Goal: Task Accomplishment & Management: Complete application form

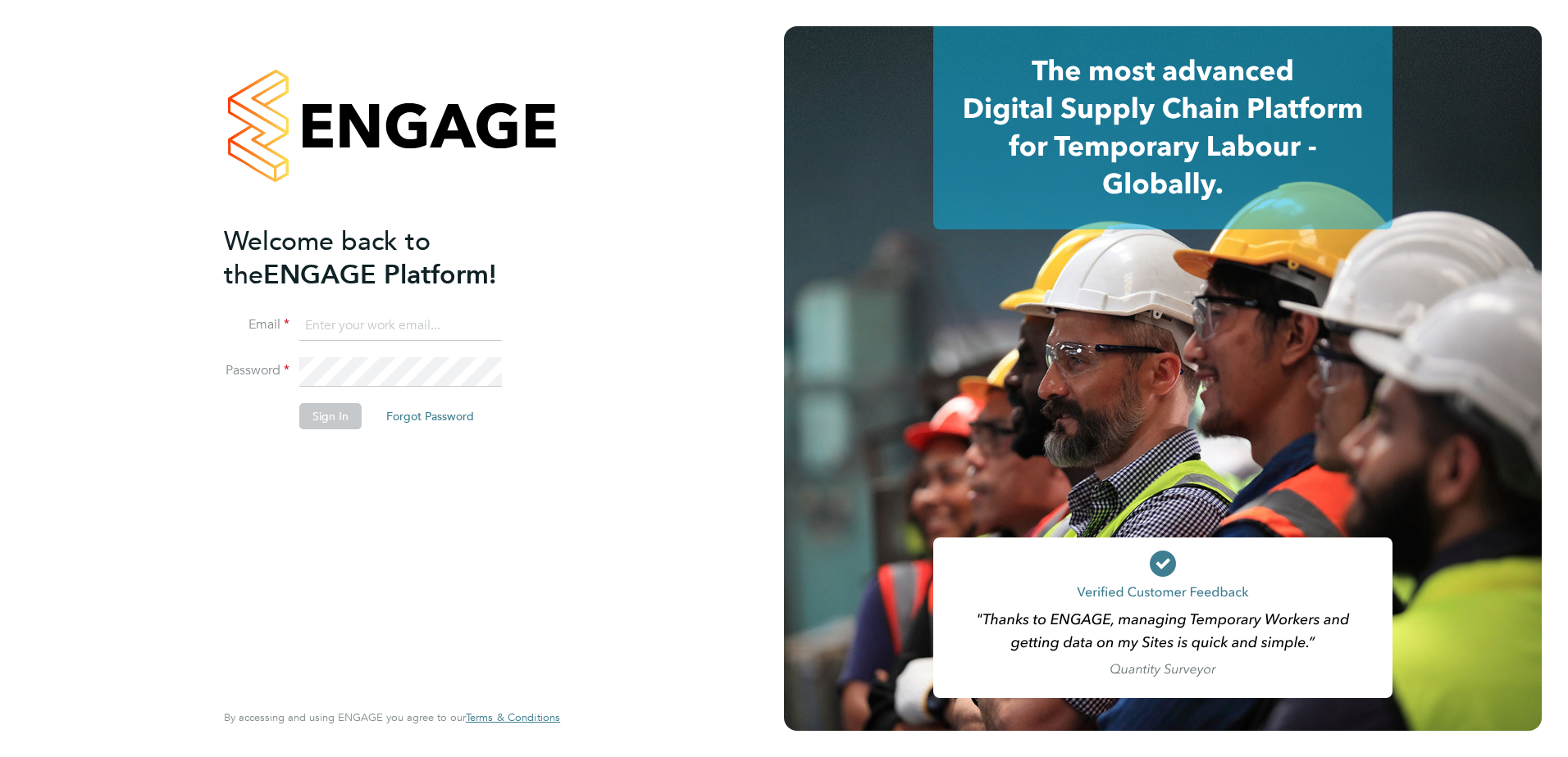
type input "[PERSON_NAME][EMAIL_ADDRESS][PERSON_NAME][DOMAIN_NAME]"
click at [345, 418] on button "Sign In" at bounding box center [330, 416] width 63 height 27
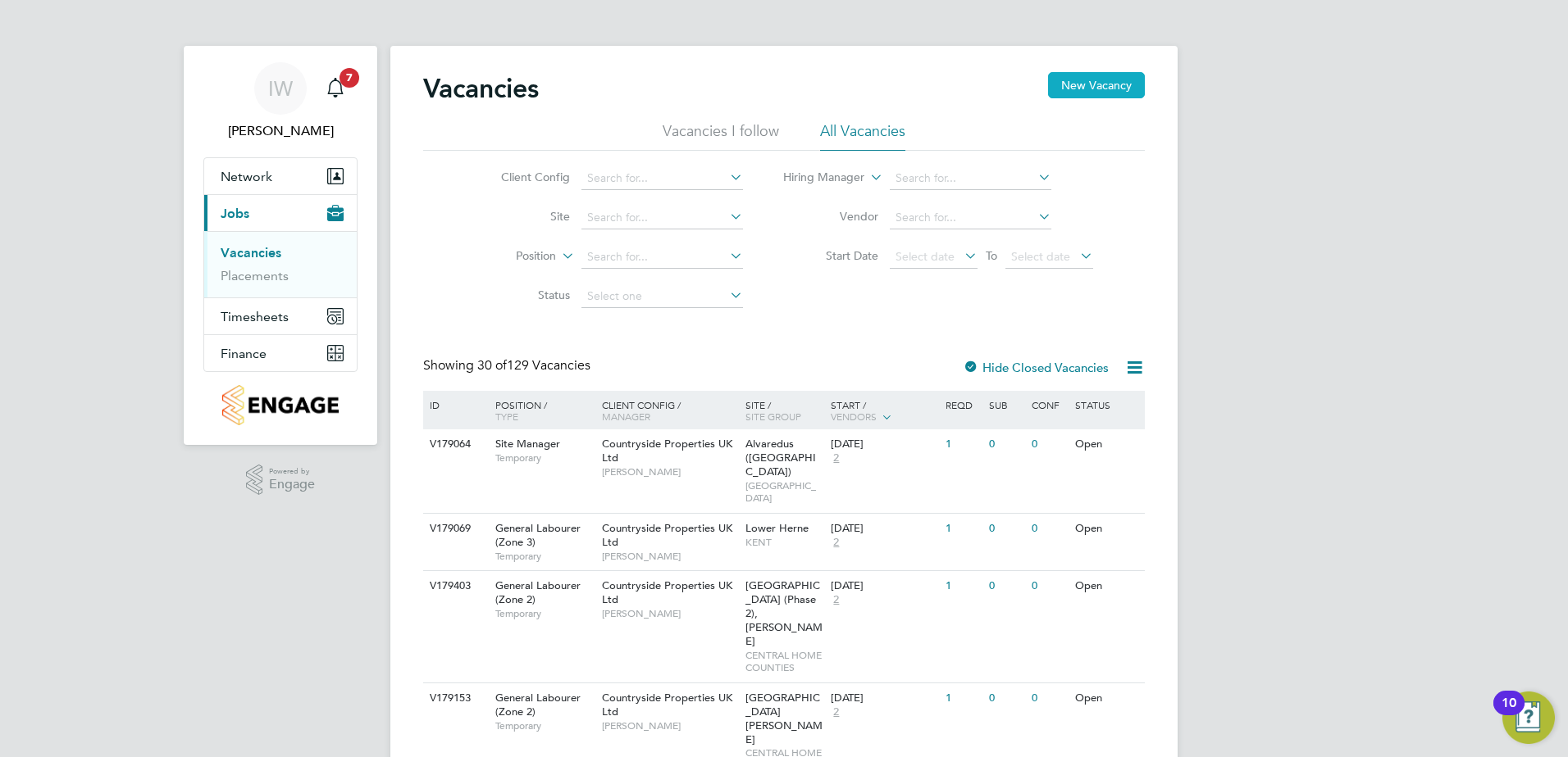
click at [1083, 91] on button "New Vacancy" at bounding box center [1096, 85] width 97 height 27
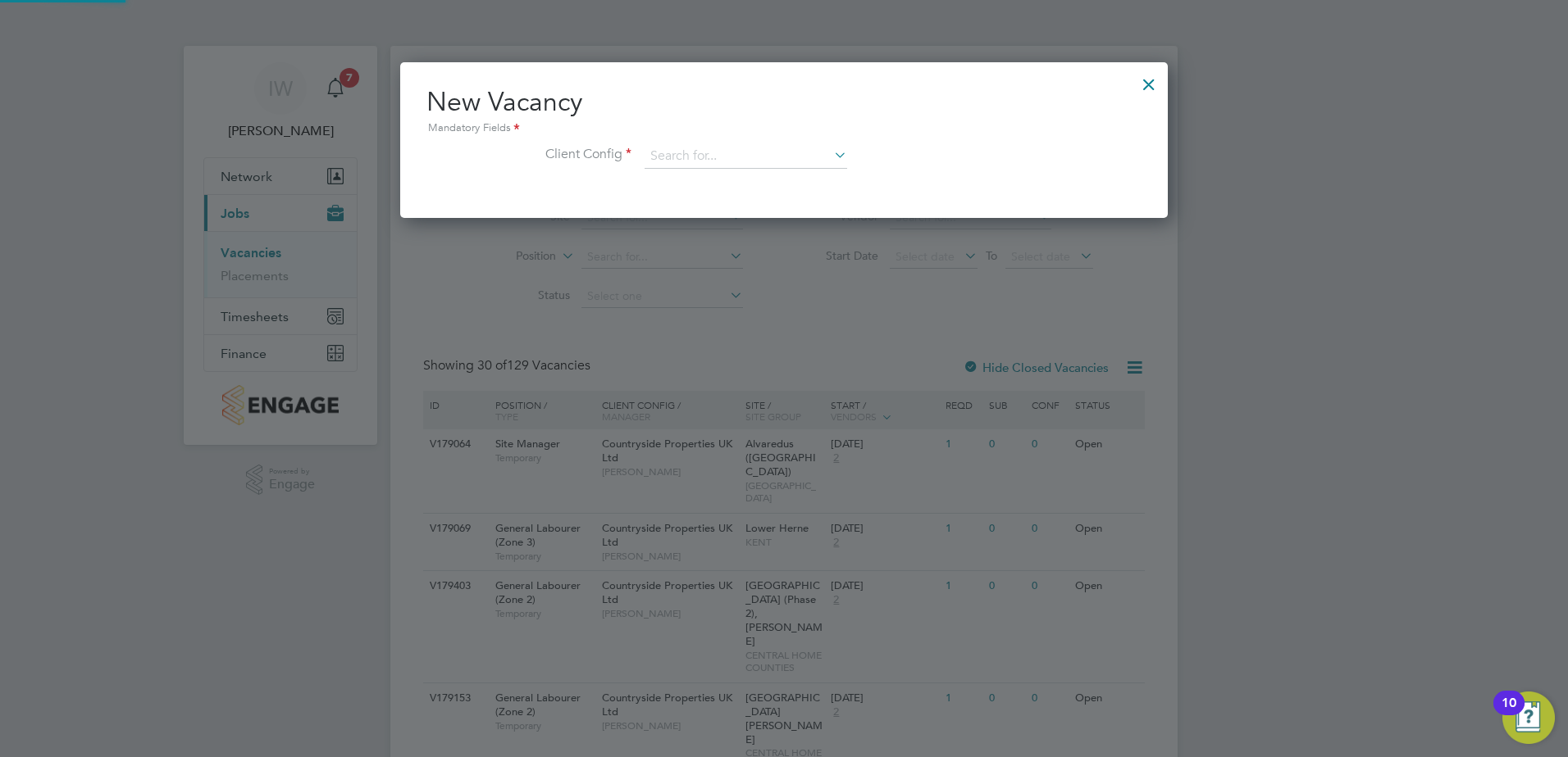
scroll to position [156, 769]
click at [734, 153] on input at bounding box center [745, 156] width 202 height 25
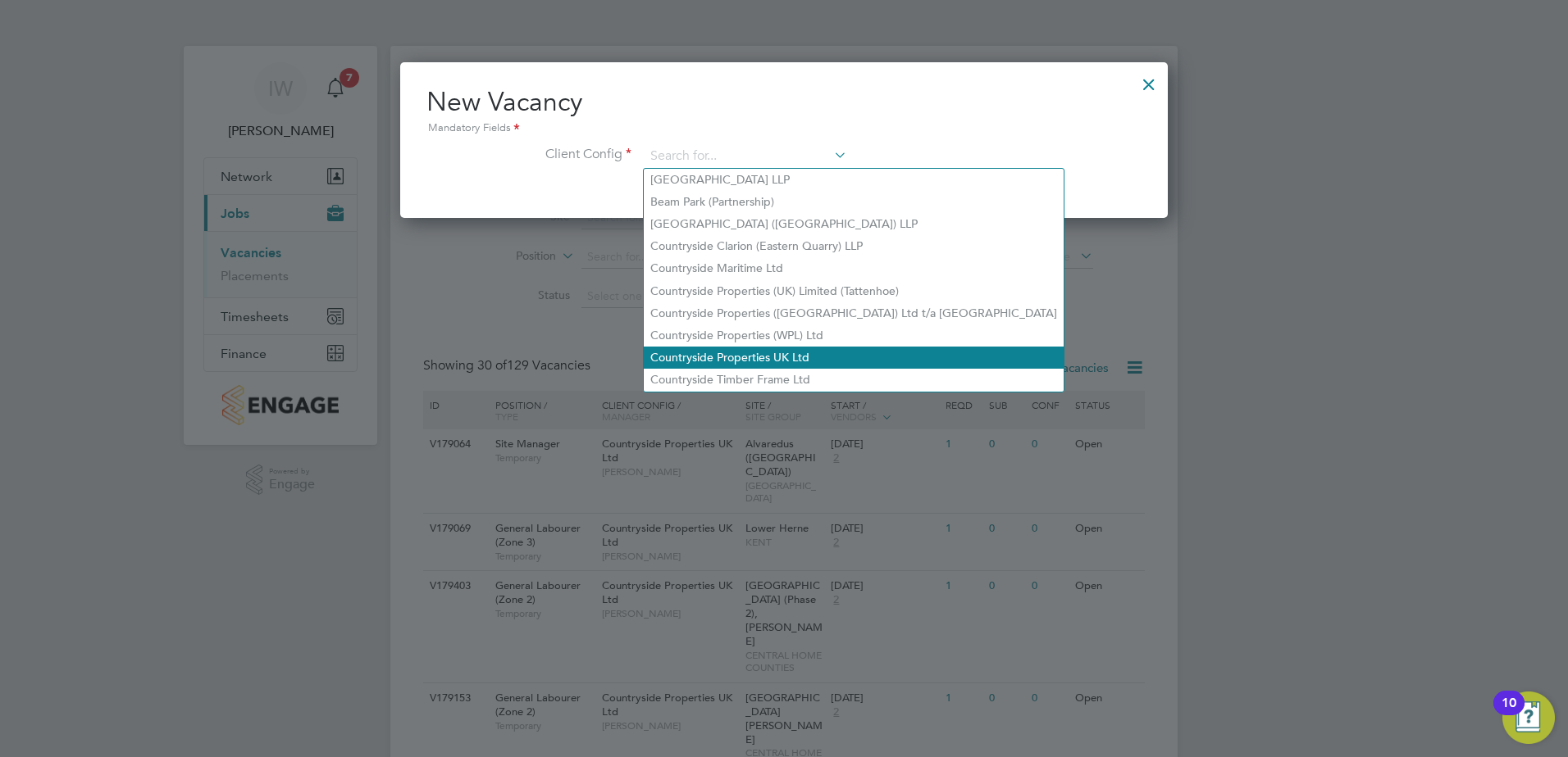
click at [710, 346] on li "Countryside Properties UK Ltd" at bounding box center [853, 357] width 419 height 22
type input "Countryside Properties UK Ltd"
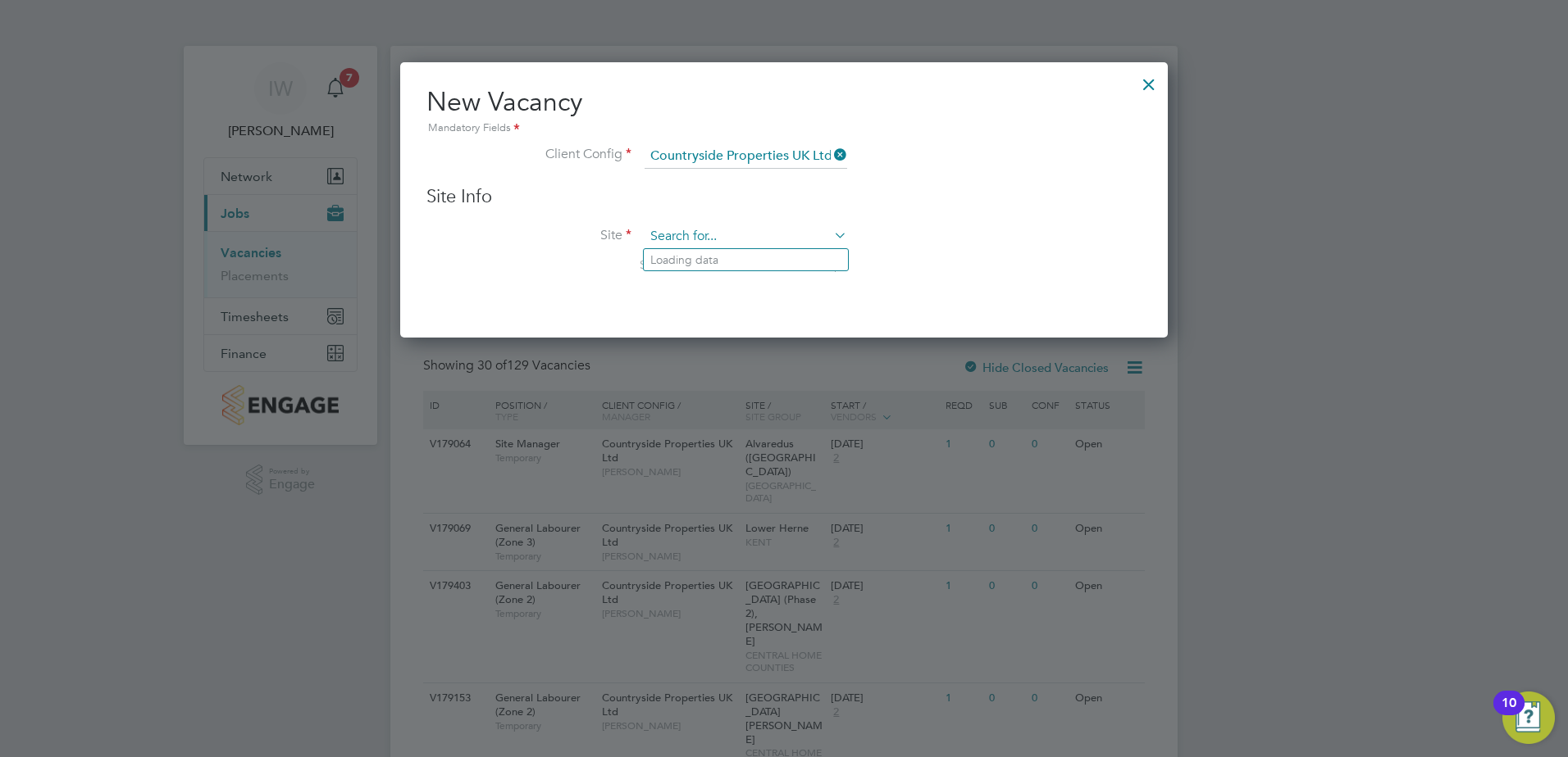
click at [717, 232] on input at bounding box center [745, 237] width 202 height 25
click at [745, 279] on li "Bexhill Phase 2" at bounding box center [745, 282] width 204 height 22
type input "Bexhill Phase 2"
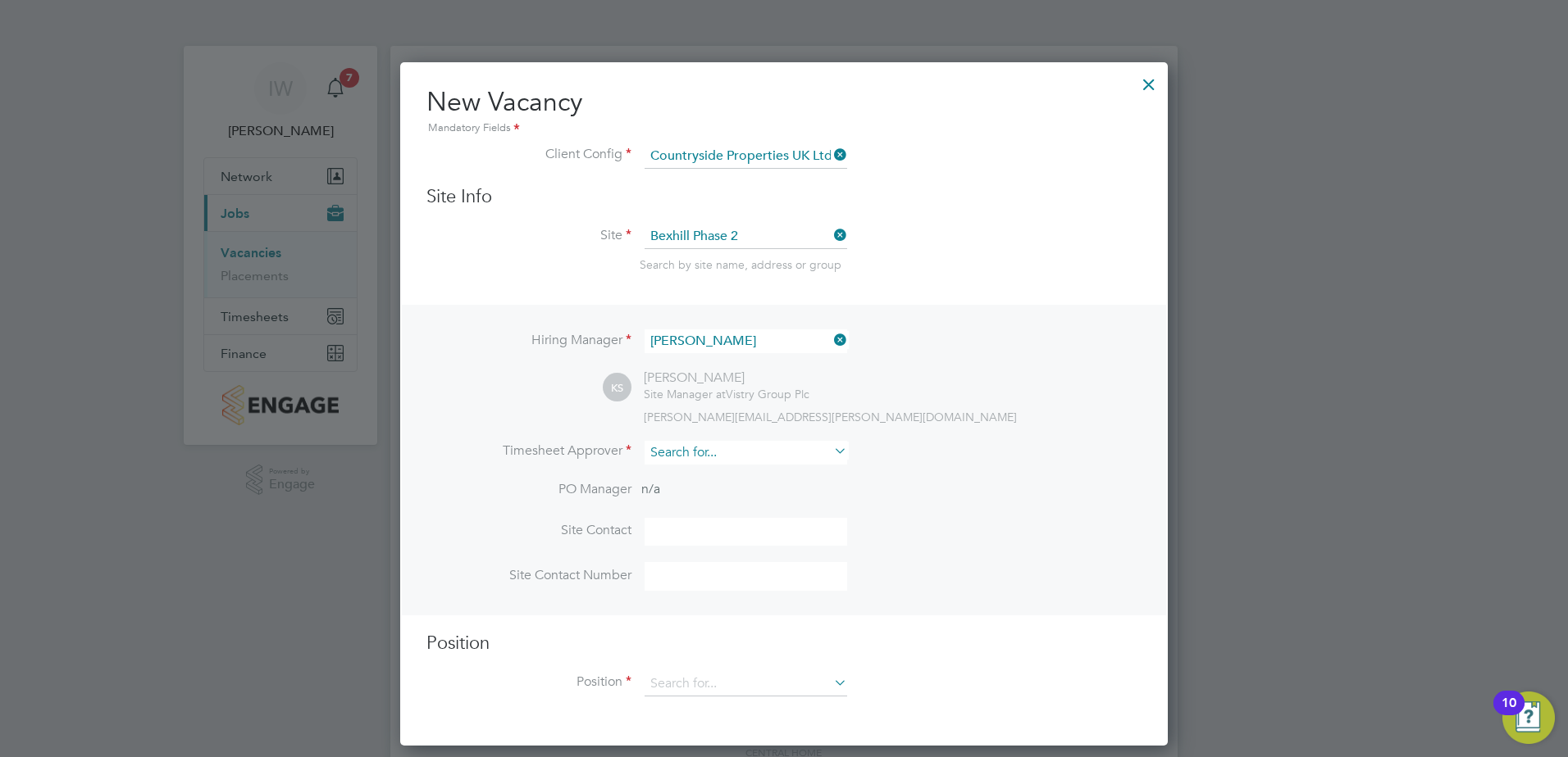
click at [706, 451] on input at bounding box center [745, 453] width 202 height 24
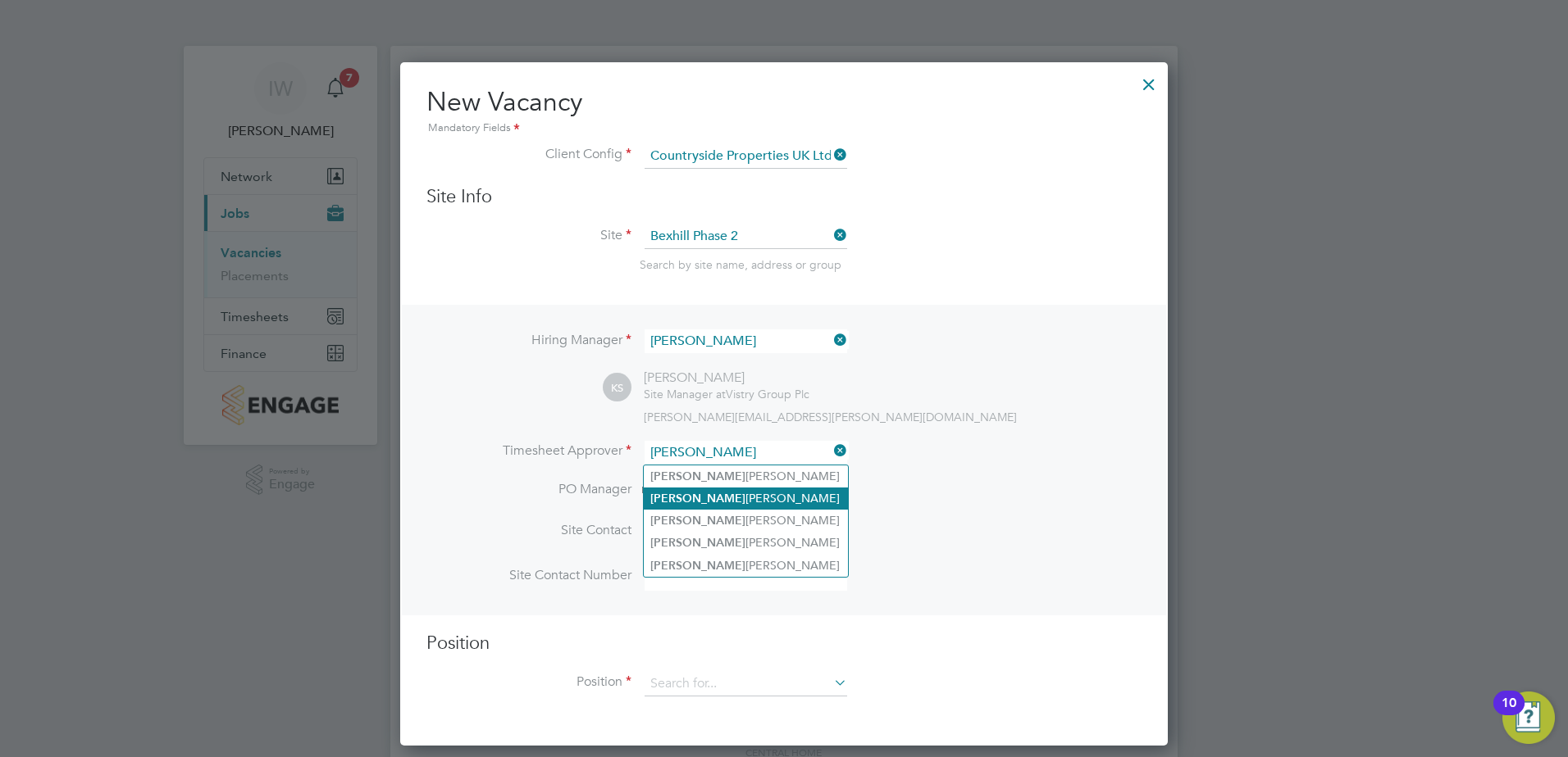
click at [703, 493] on li "Kevin Shannon" at bounding box center [745, 499] width 204 height 22
type input "Kevin Shannon"
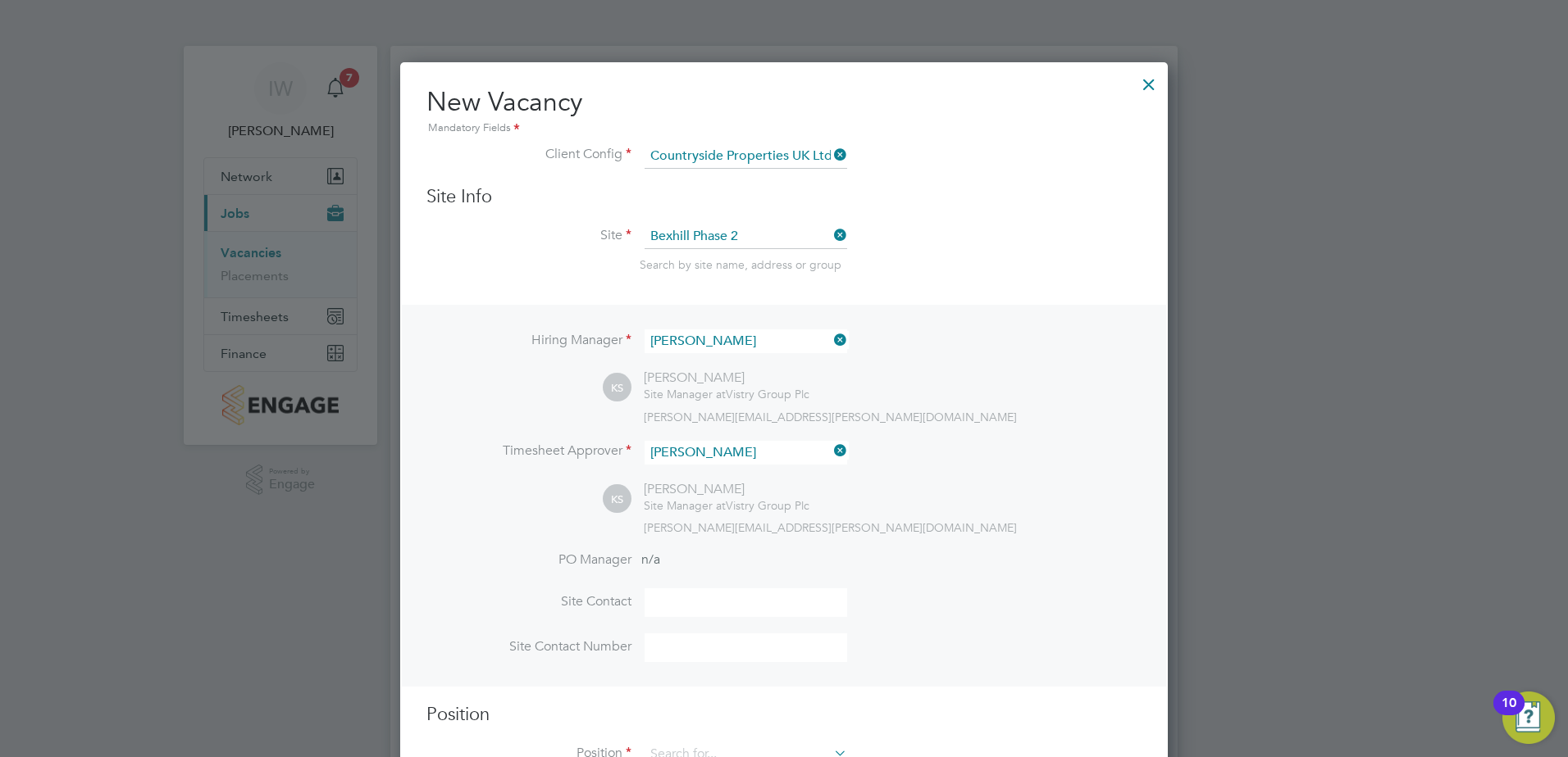
click at [521, 514] on div "Hiring Manager Kevin Shannon KS Kevin Shannon Site Manager at Vistry Group Plc …" at bounding box center [783, 496] width 764 height 382
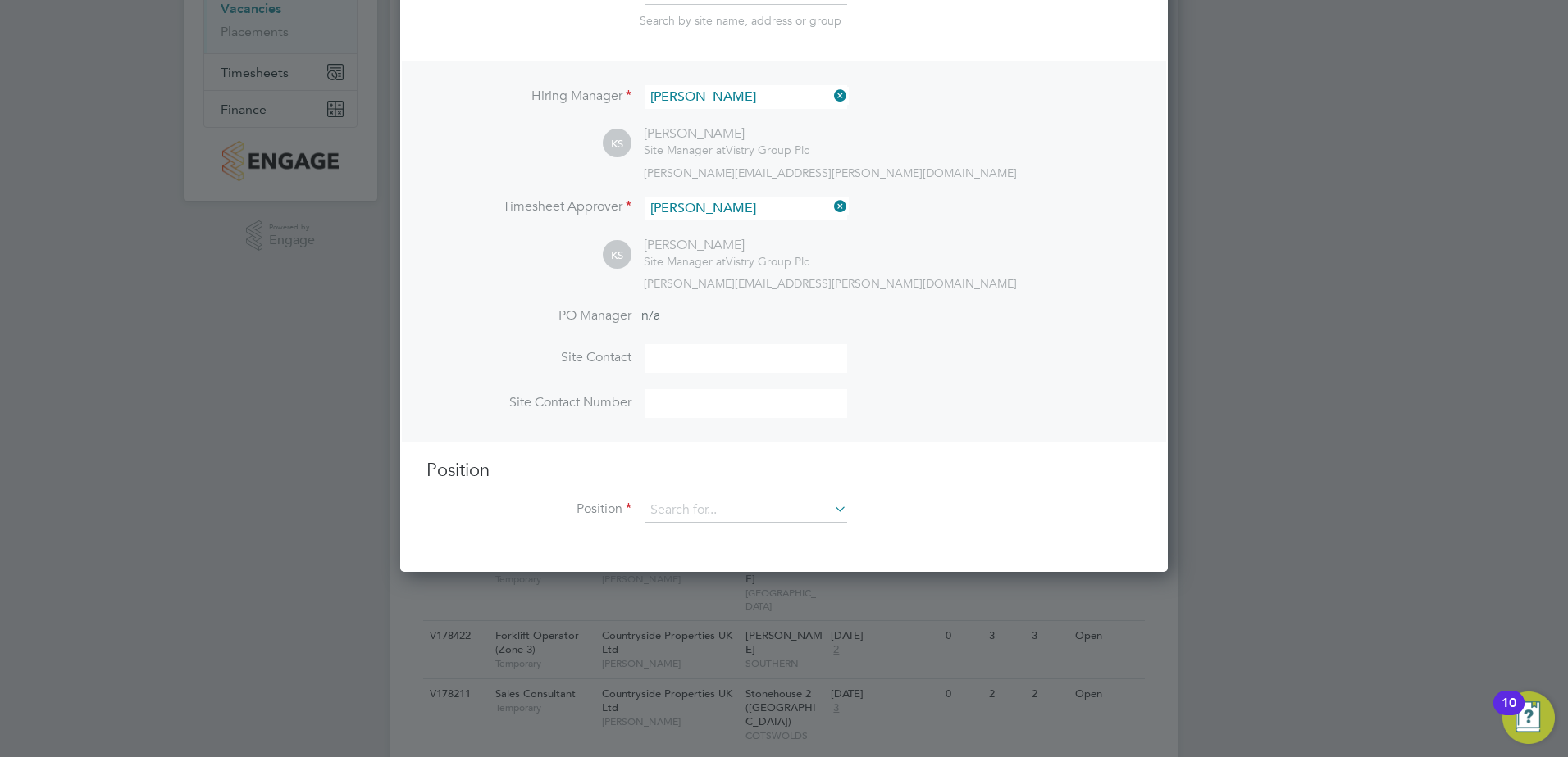
scroll to position [246, 0]
click at [672, 514] on input at bounding box center [745, 508] width 202 height 25
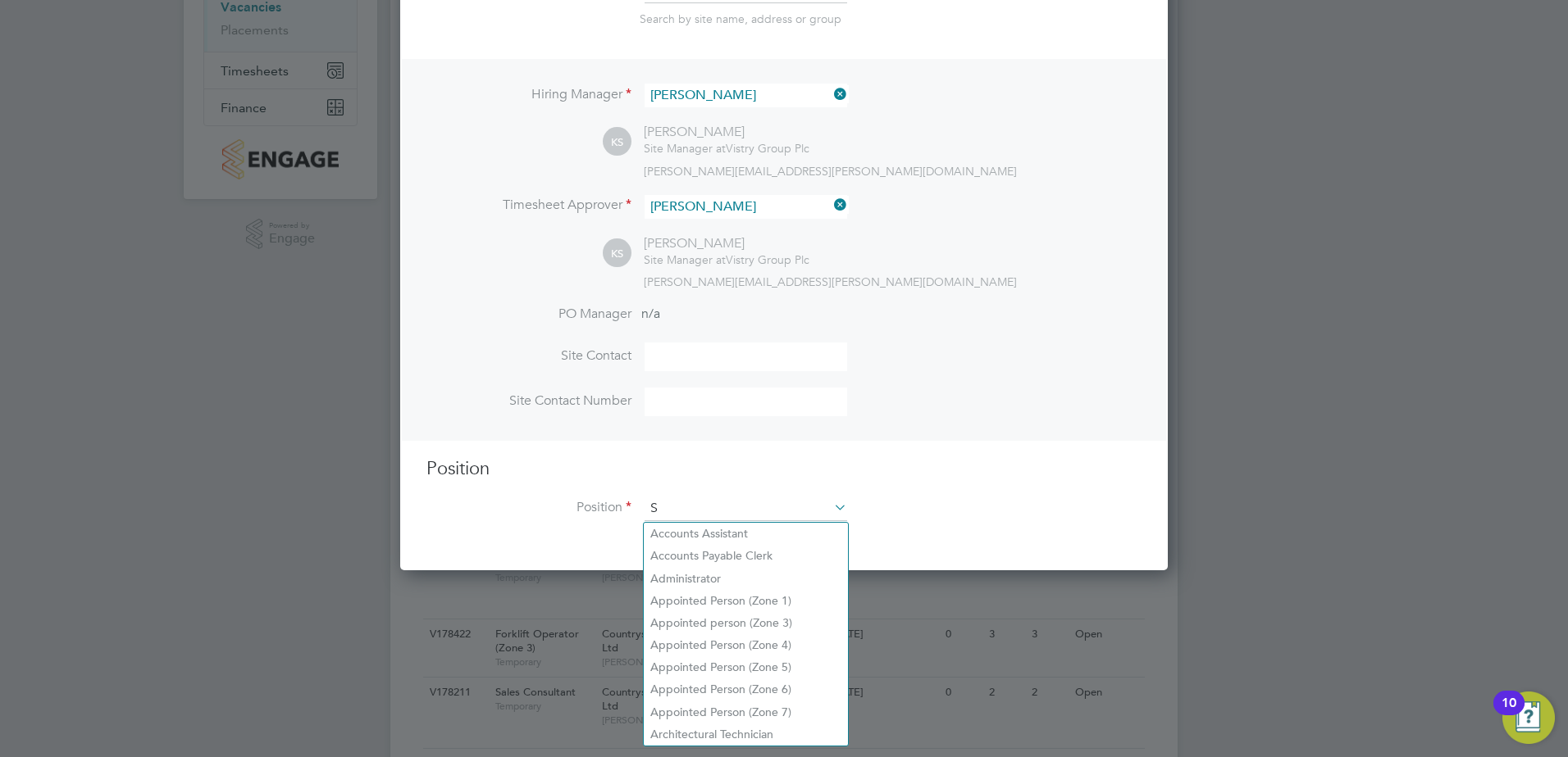
scroll to position [2363, 769]
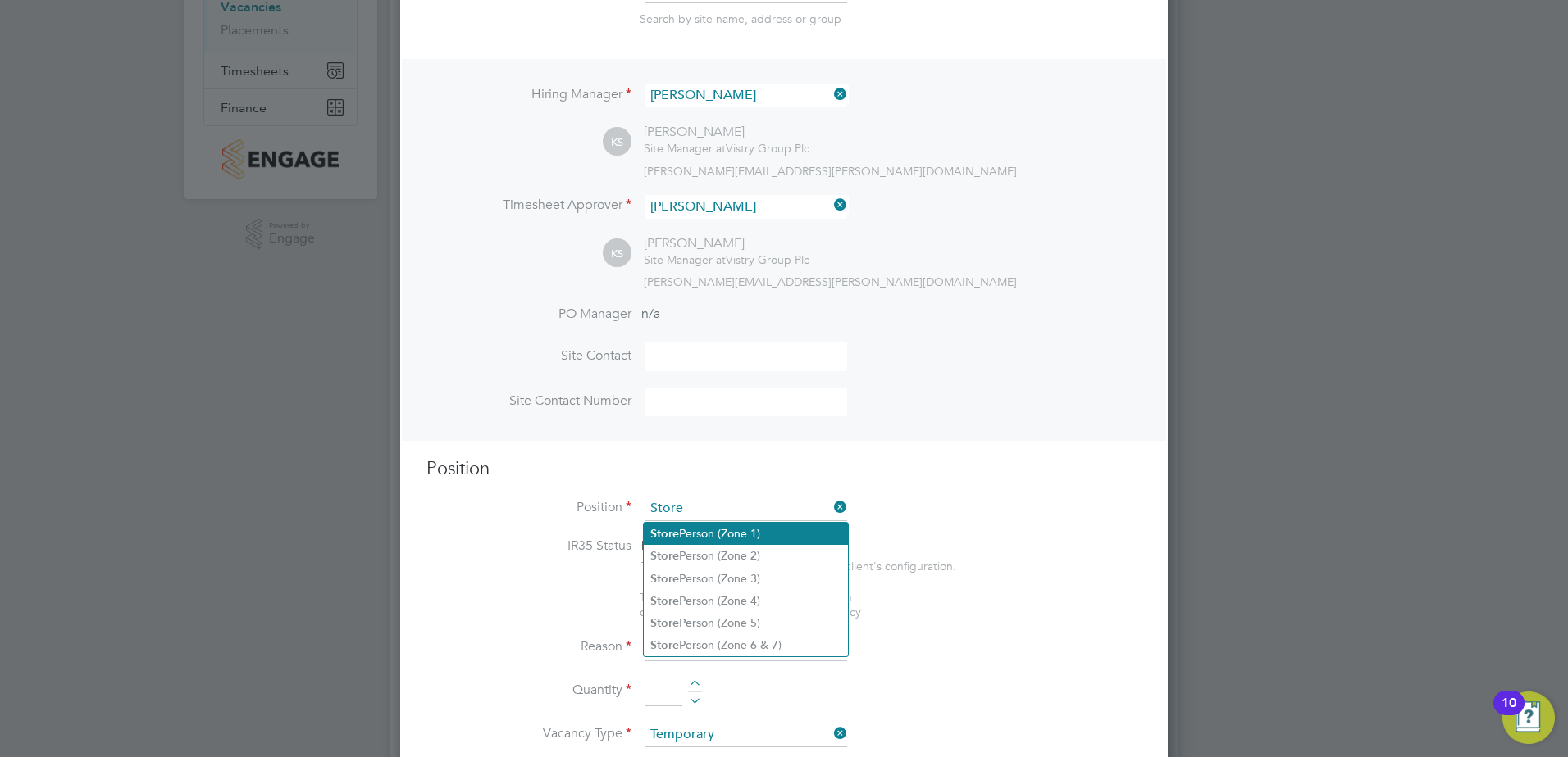
click at [705, 530] on li "Store Person (Zone 1)" at bounding box center [745, 534] width 204 height 22
type input "Store Person (Zone 1)"
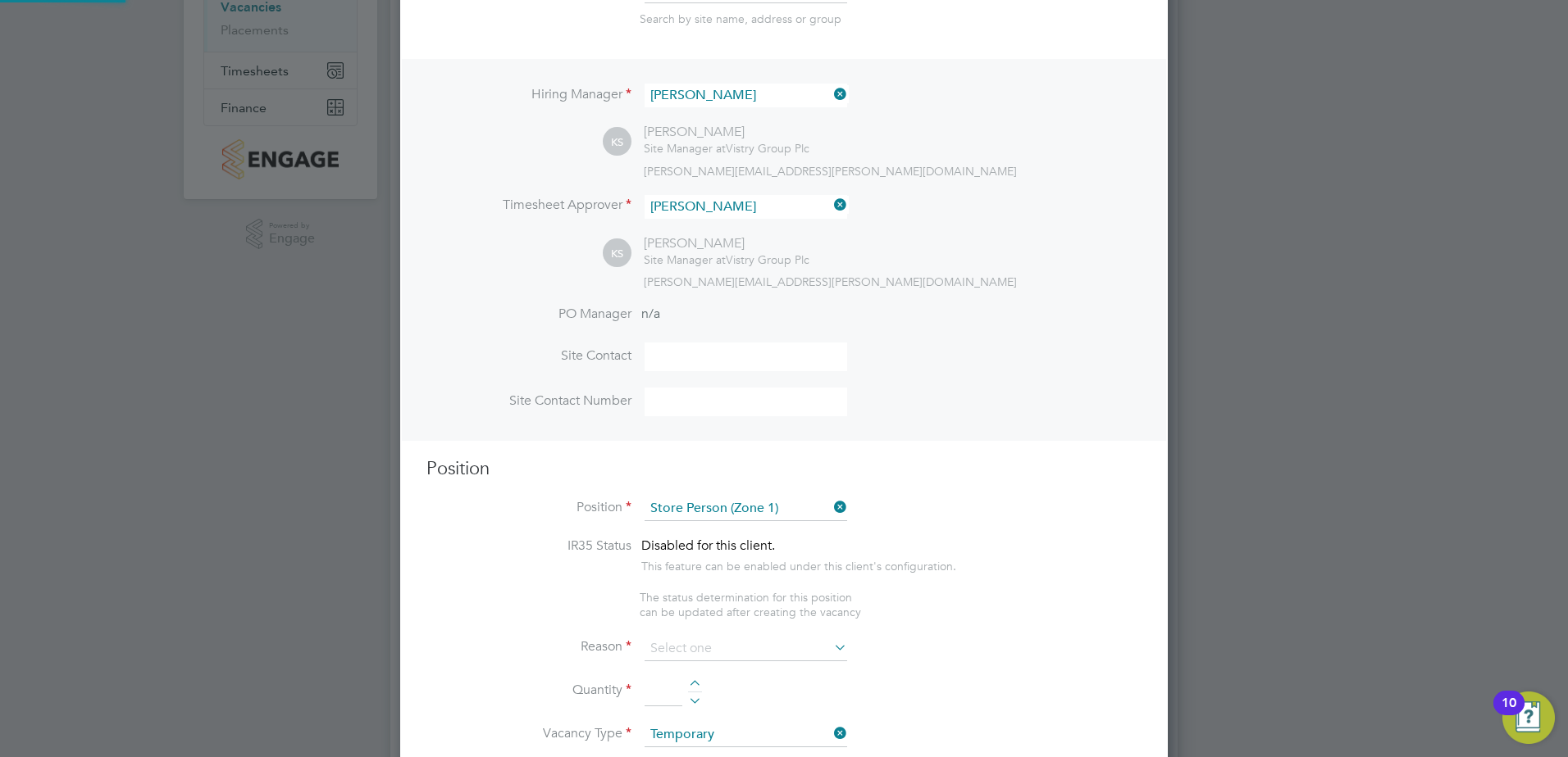
type textarea "- Supporting the site management team with deliveries and collections to and fr…"
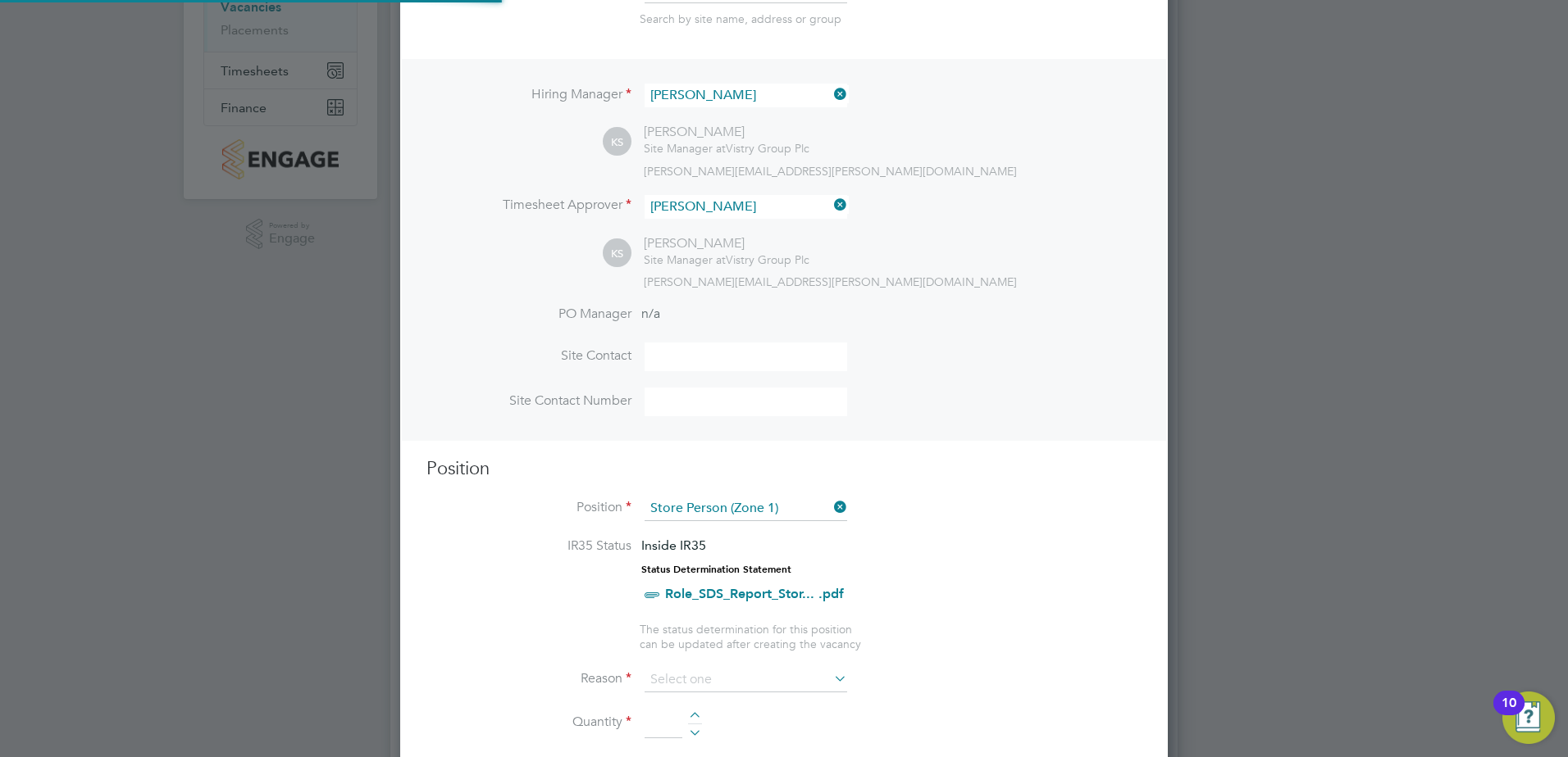
scroll to position [48, 86]
click at [503, 558] on li "IR35 Status Inside IR35 Status Determination Statement Role_SDS_Report_Stor... …" at bounding box center [784, 580] width 715 height 84
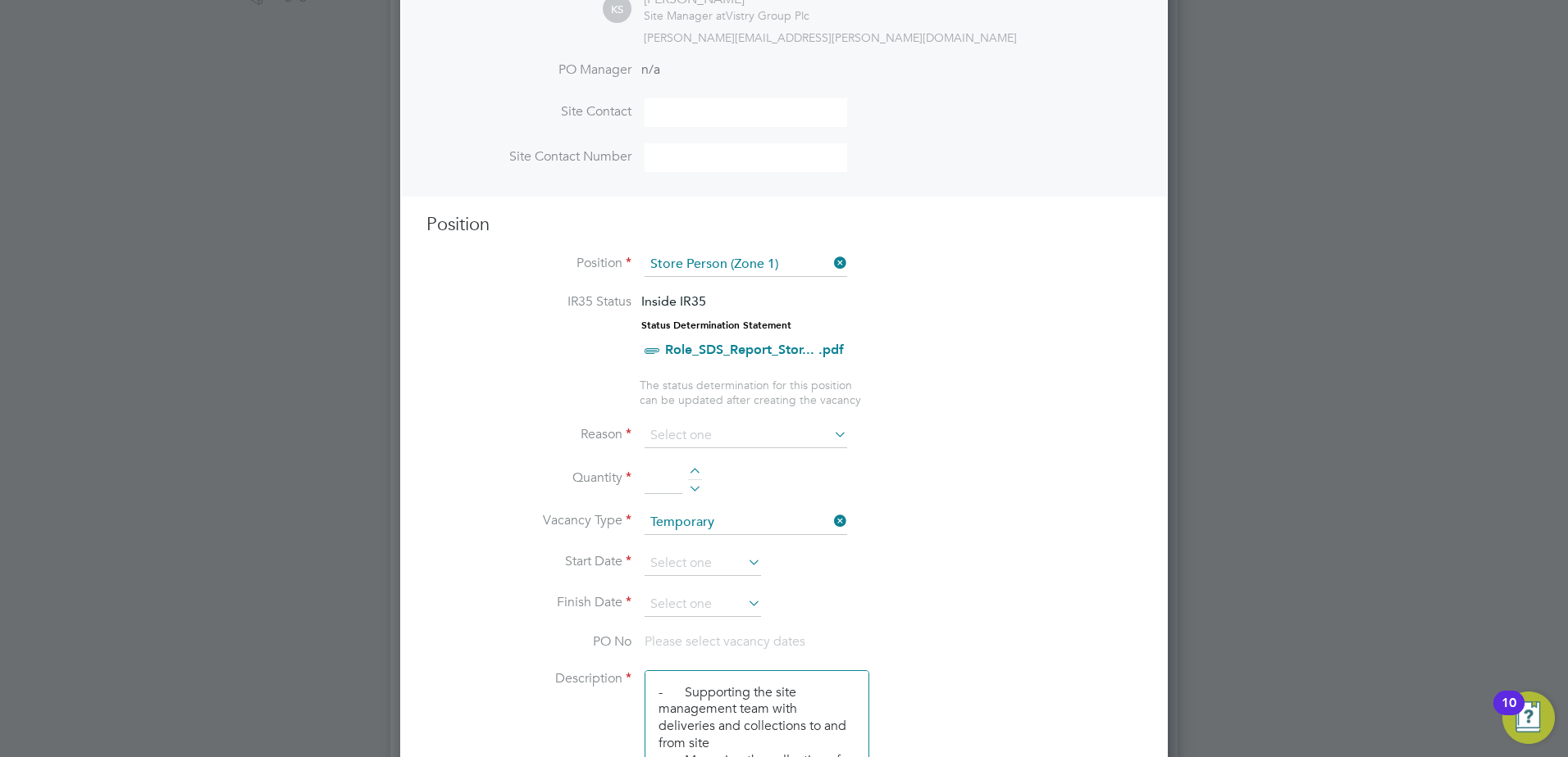
scroll to position [492, 0]
click at [690, 432] on input at bounding box center [745, 434] width 202 height 25
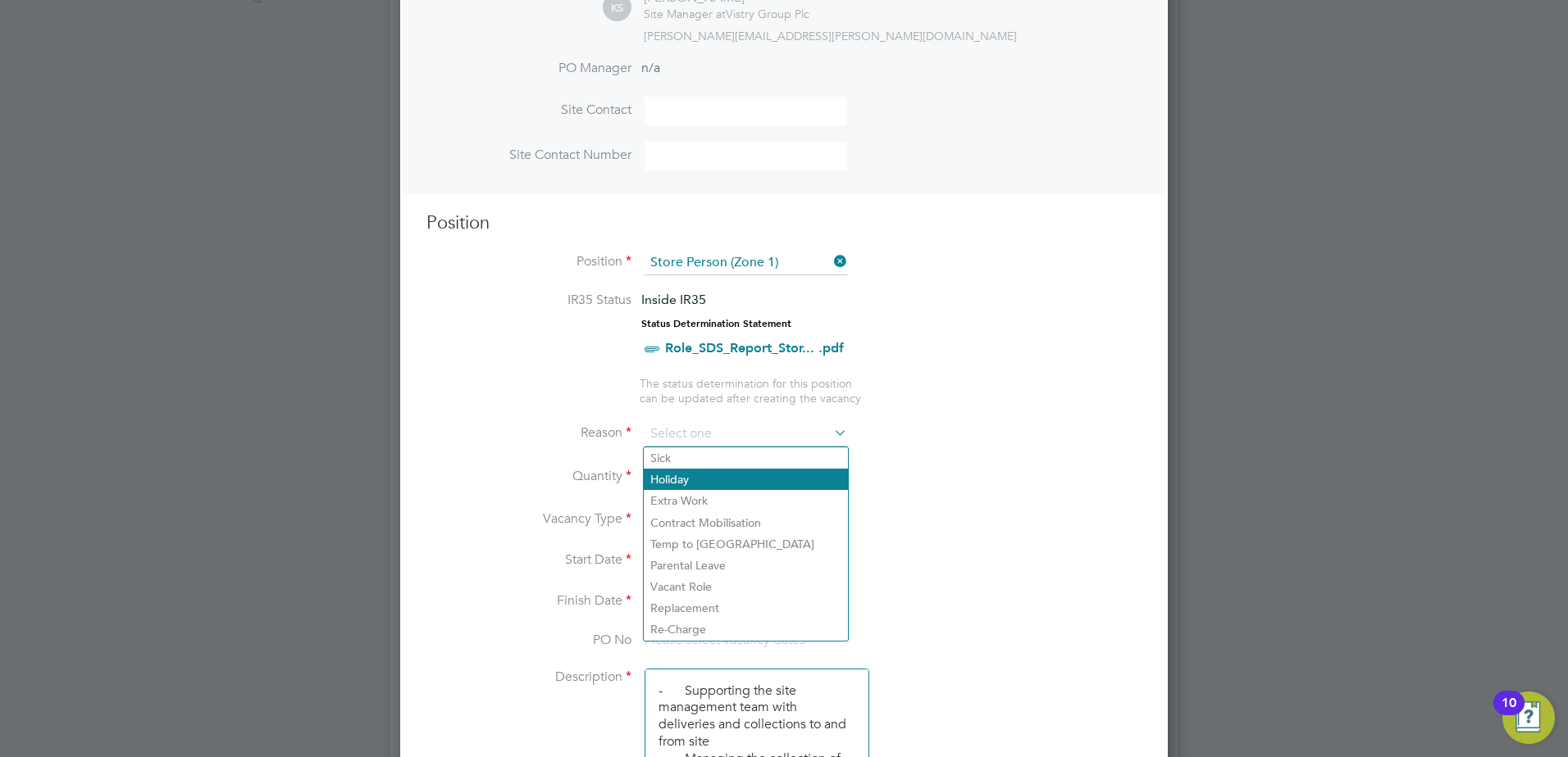
click at [689, 483] on li "Holiday" at bounding box center [745, 479] width 204 height 21
type input "Holiday"
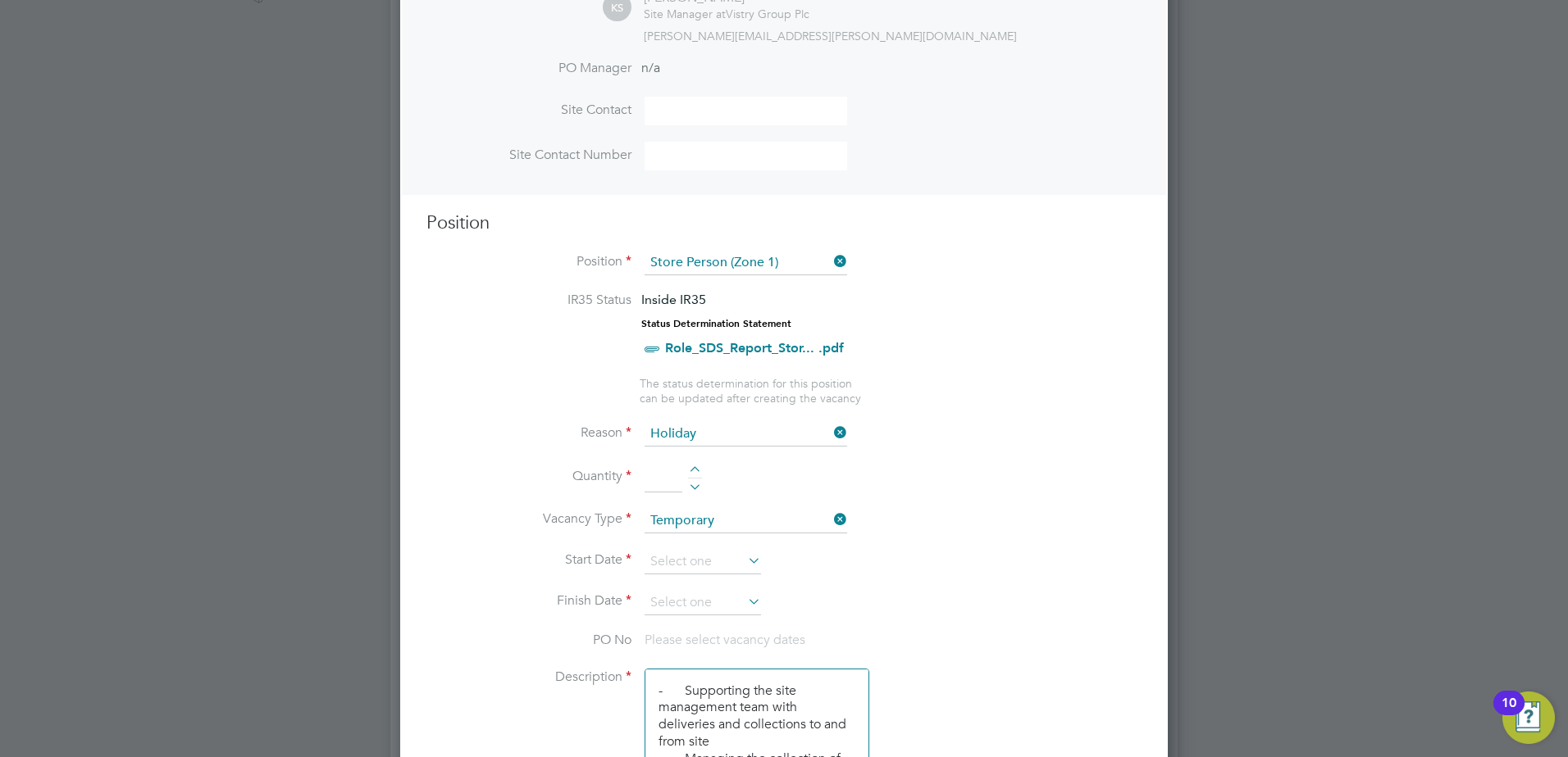
click at [691, 471] on div at bounding box center [695, 472] width 14 height 11
type input "1"
click at [451, 530] on li "Vacancy Type Temporary" at bounding box center [784, 530] width 715 height 41
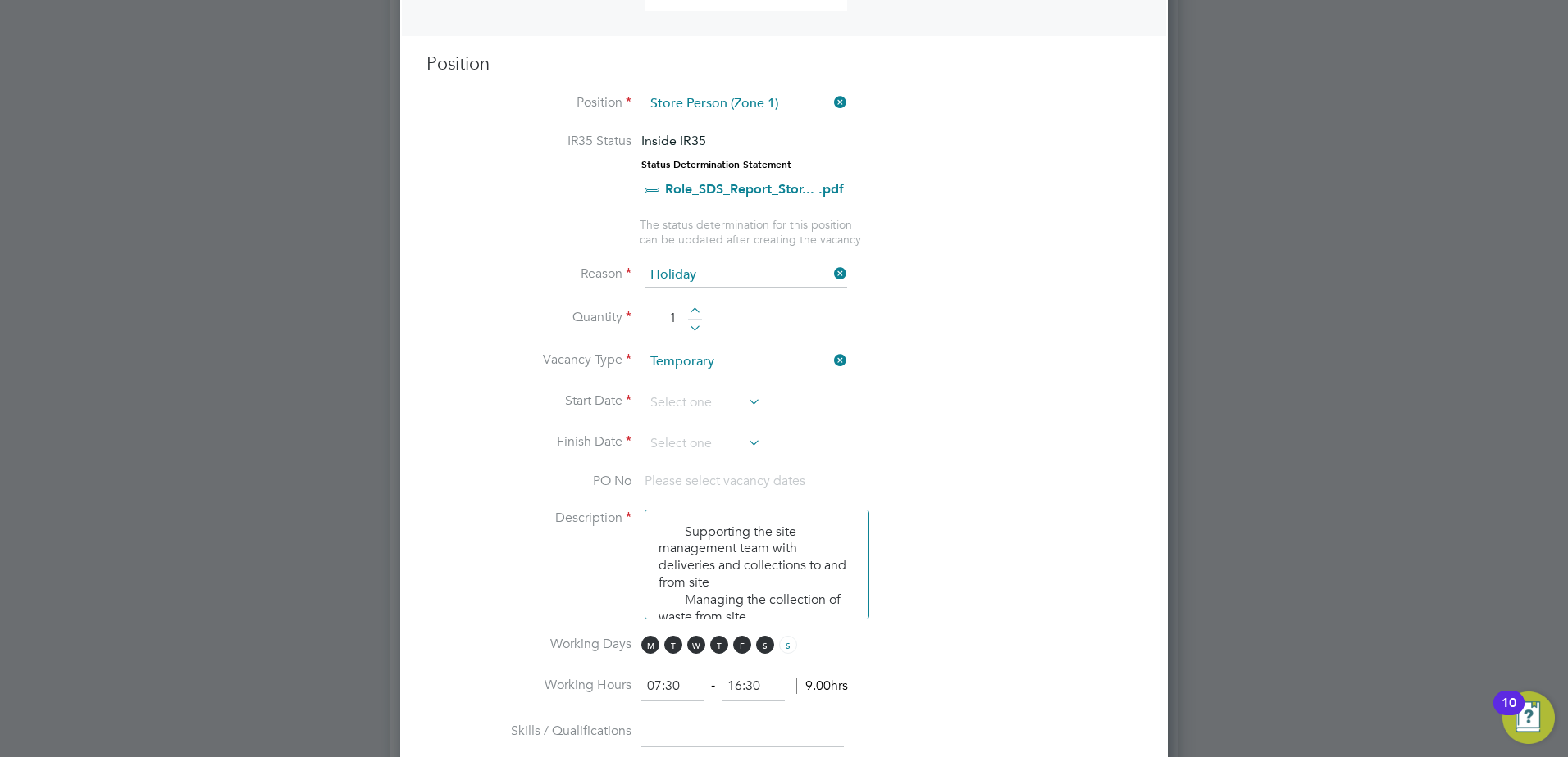
scroll to position [656, 0]
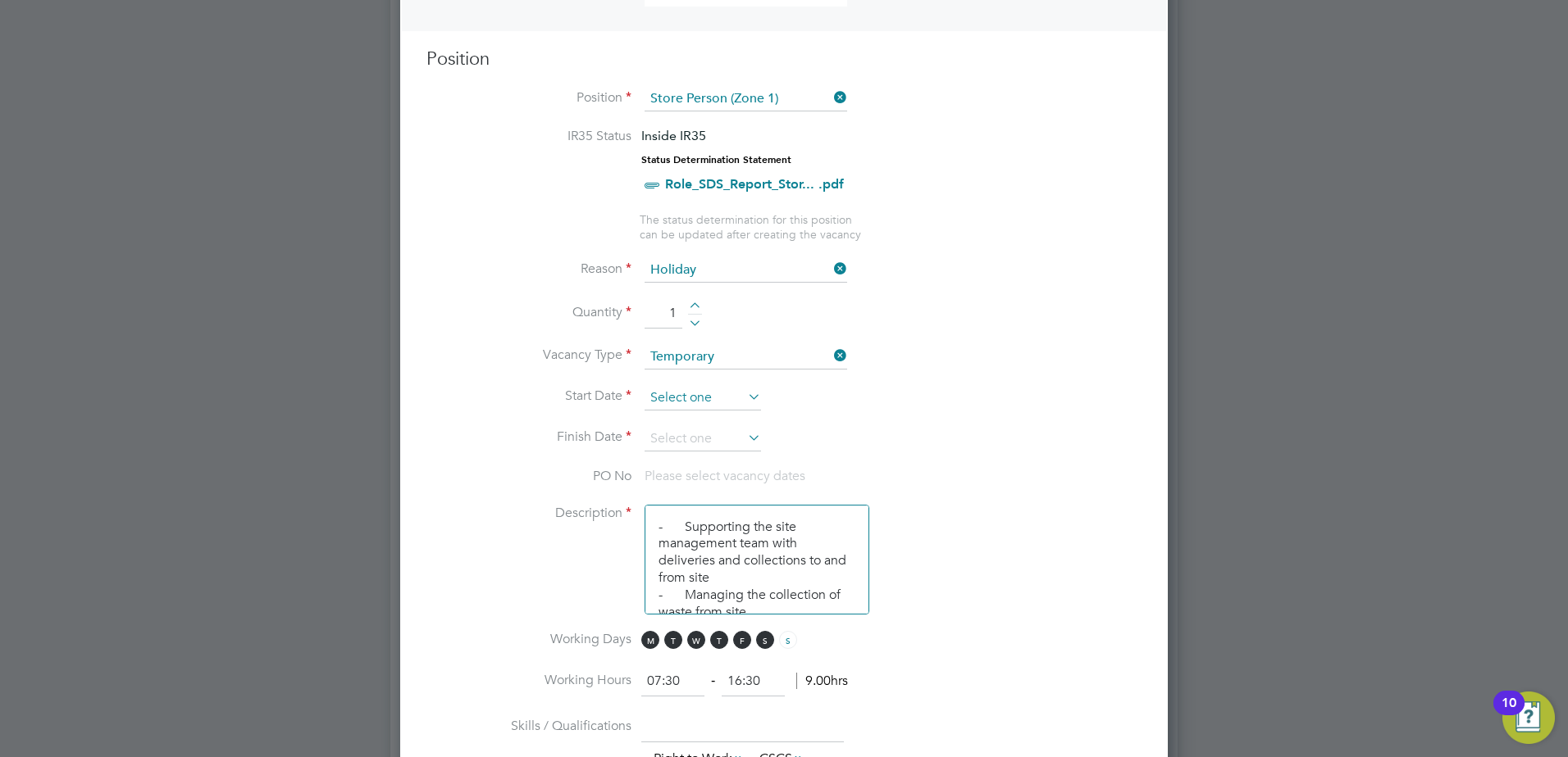
click at [689, 394] on input at bounding box center [703, 398] width 117 height 25
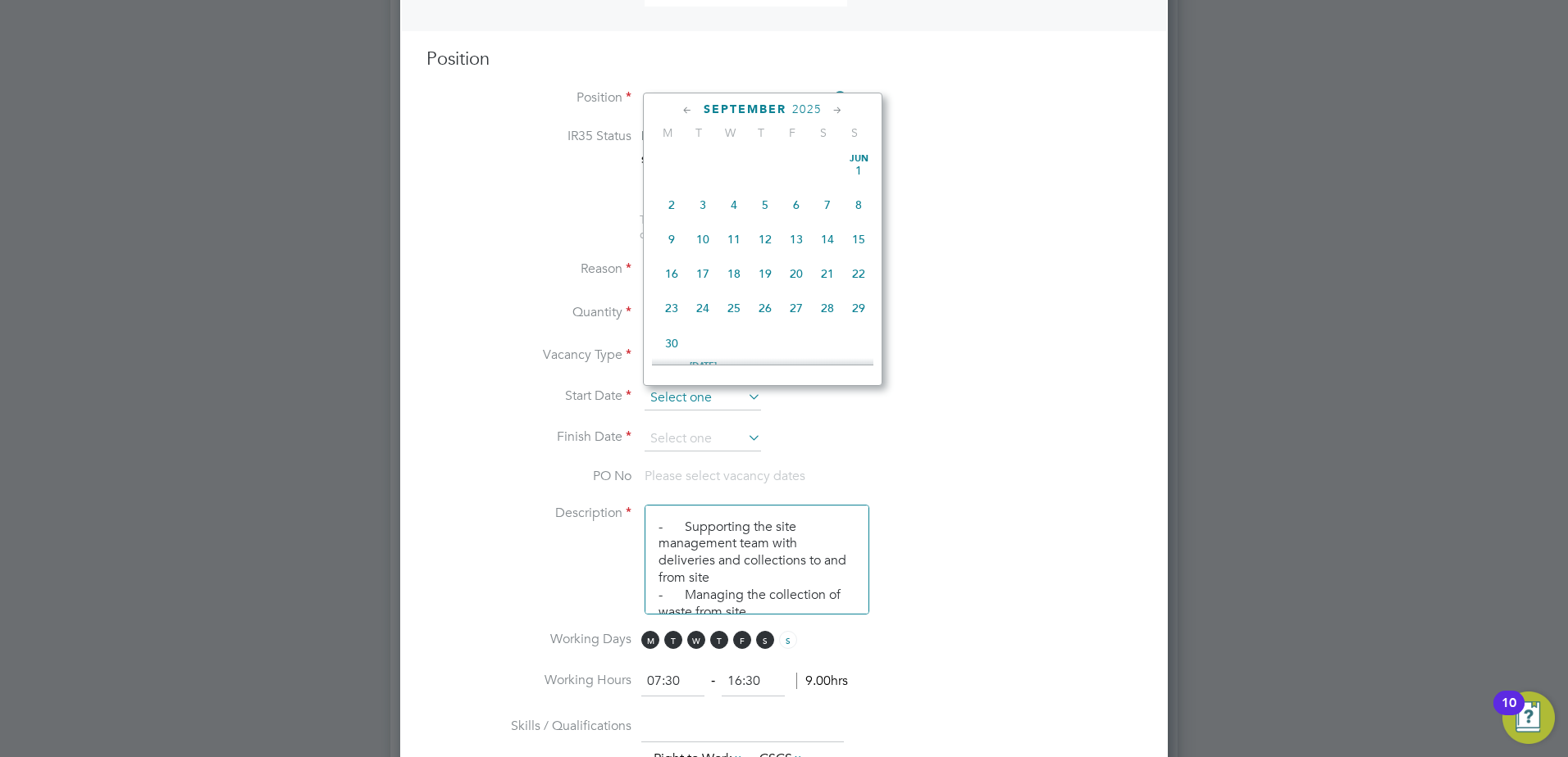
scroll to position [496, 0]
click at [672, 243] on span "Sep 1" at bounding box center [672, 227] width 31 height 31
type input "01 Sep 2025"
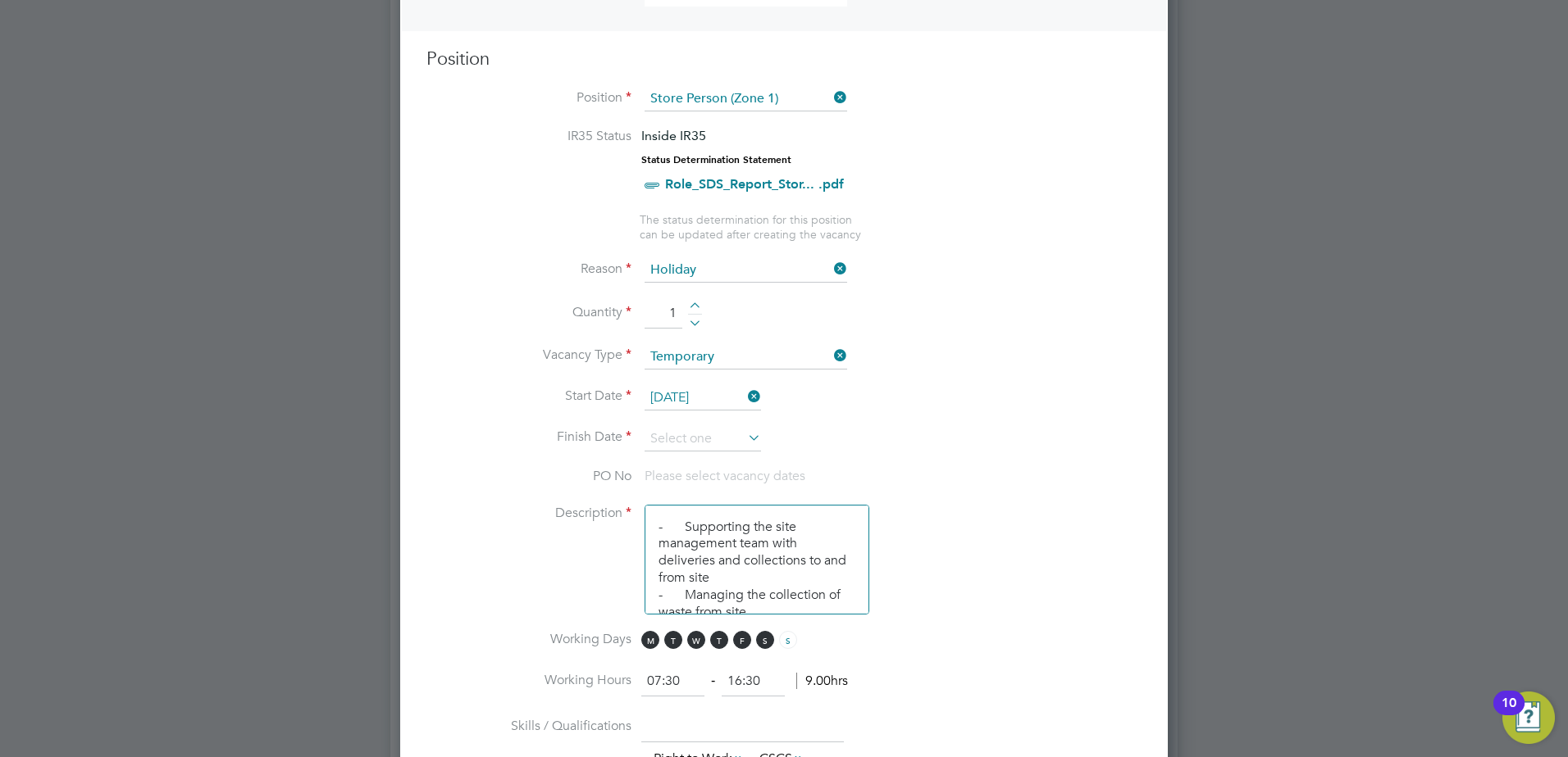
click at [745, 442] on icon at bounding box center [745, 437] width 0 height 23
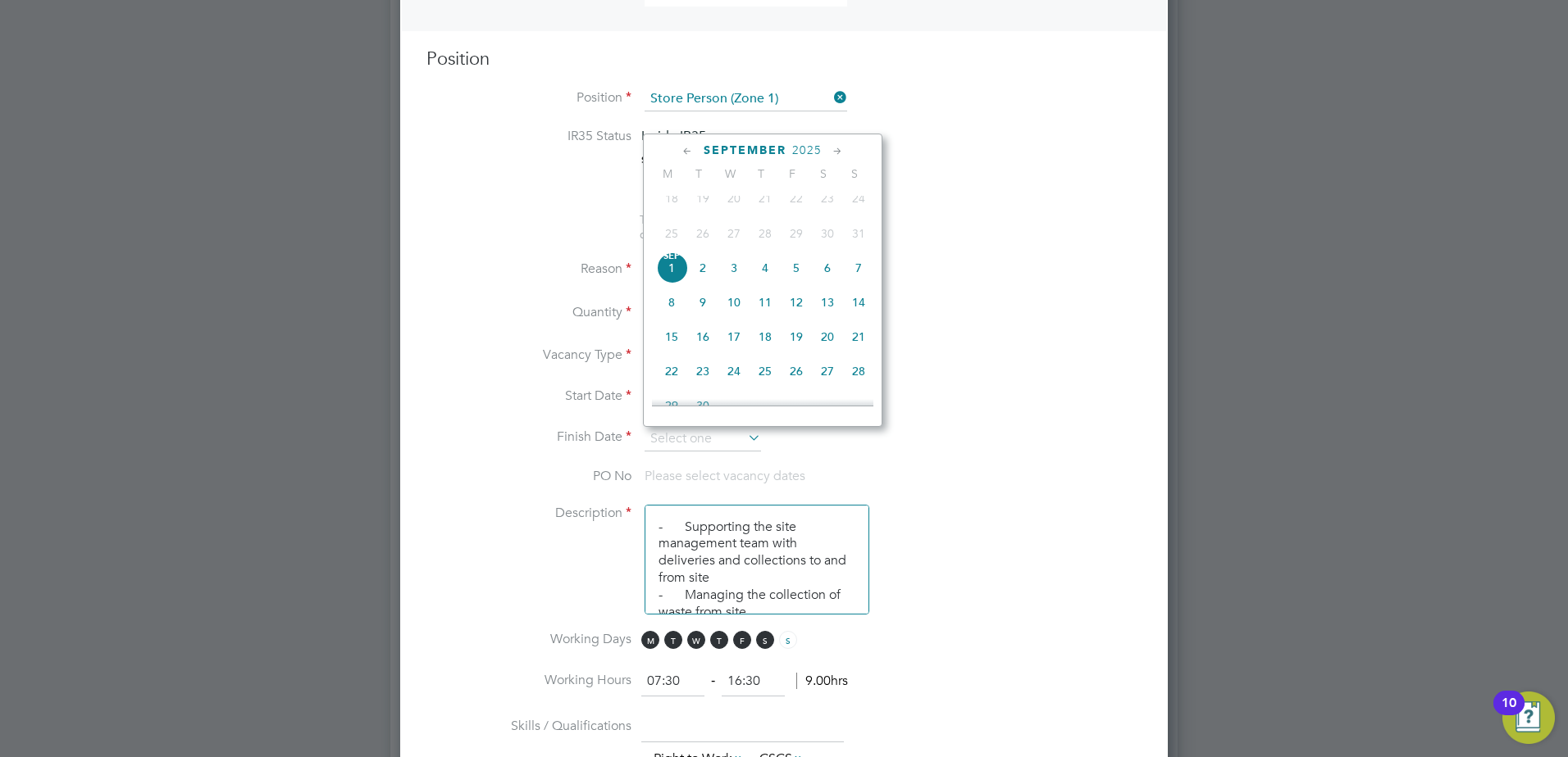
click at [829, 279] on span "6" at bounding box center [827, 267] width 31 height 31
type input "06 Sep 2025"
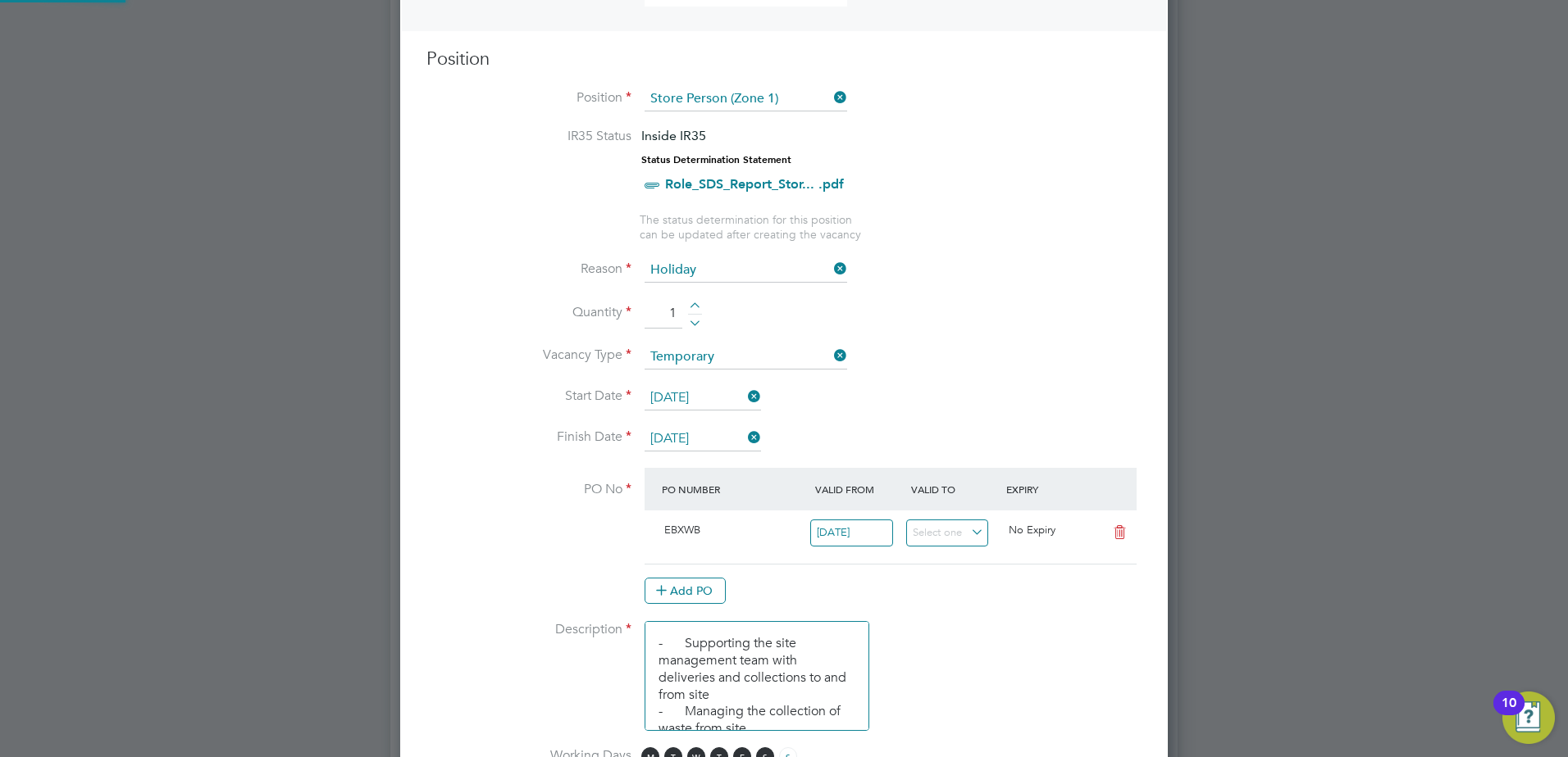
scroll to position [28, 154]
click at [471, 504] on li "PO No PO Number Valid From Valid To Expiry EBXWB 02 Sep 2024 No Expiry Add PO" at bounding box center [784, 544] width 715 height 153
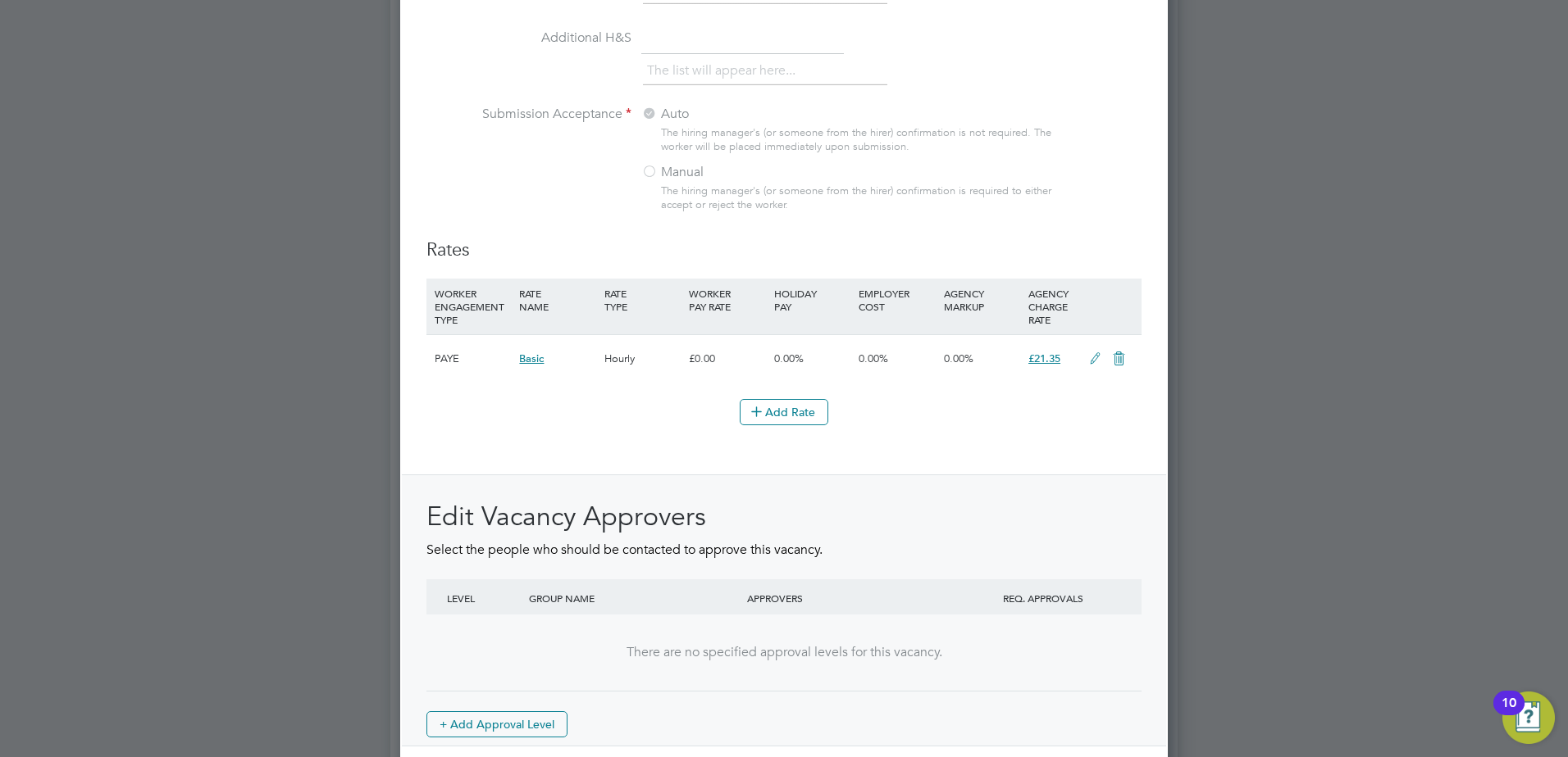
scroll to position [1786, 0]
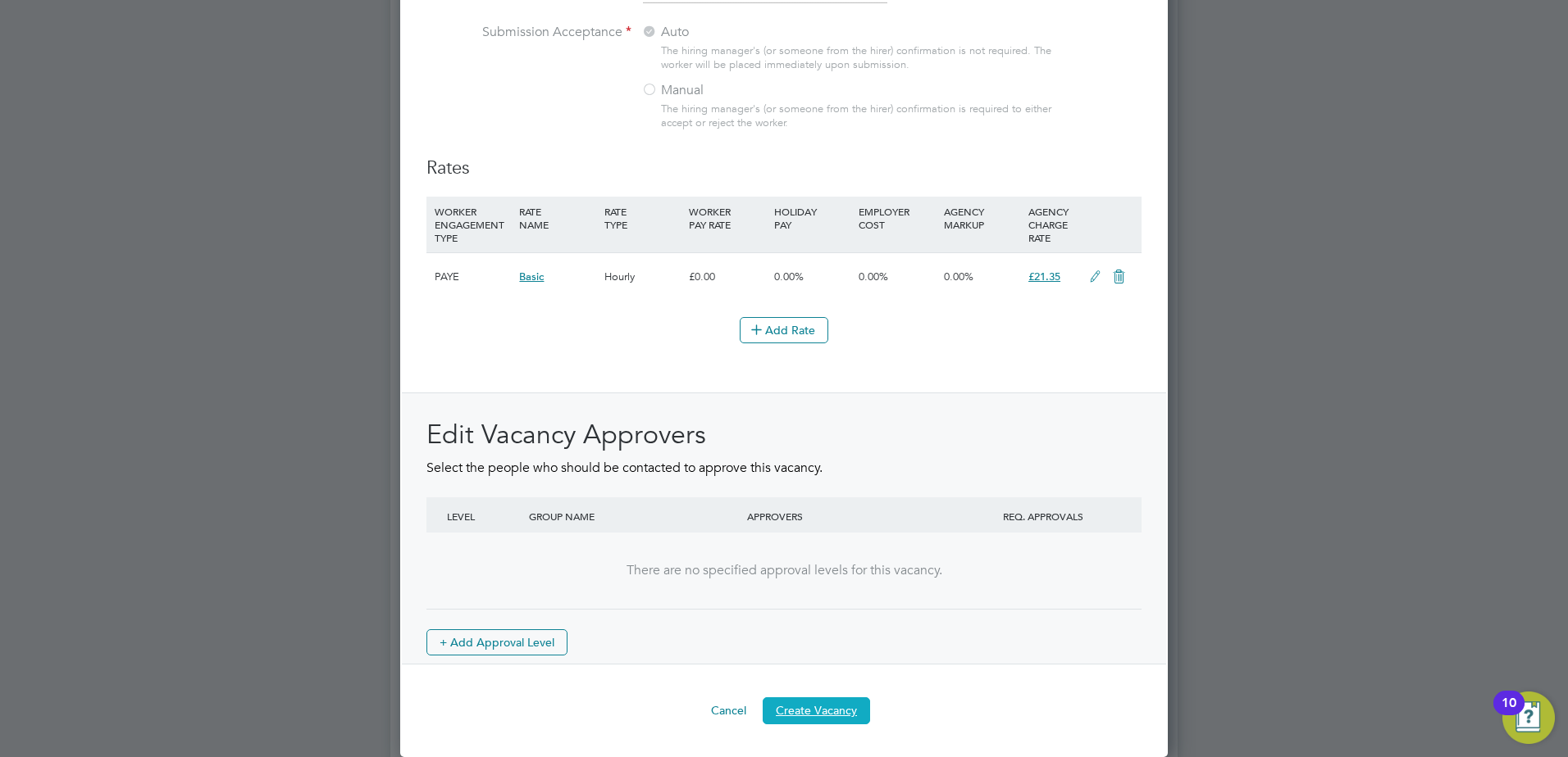
click at [825, 710] on button "Create Vacancy" at bounding box center [816, 711] width 107 height 27
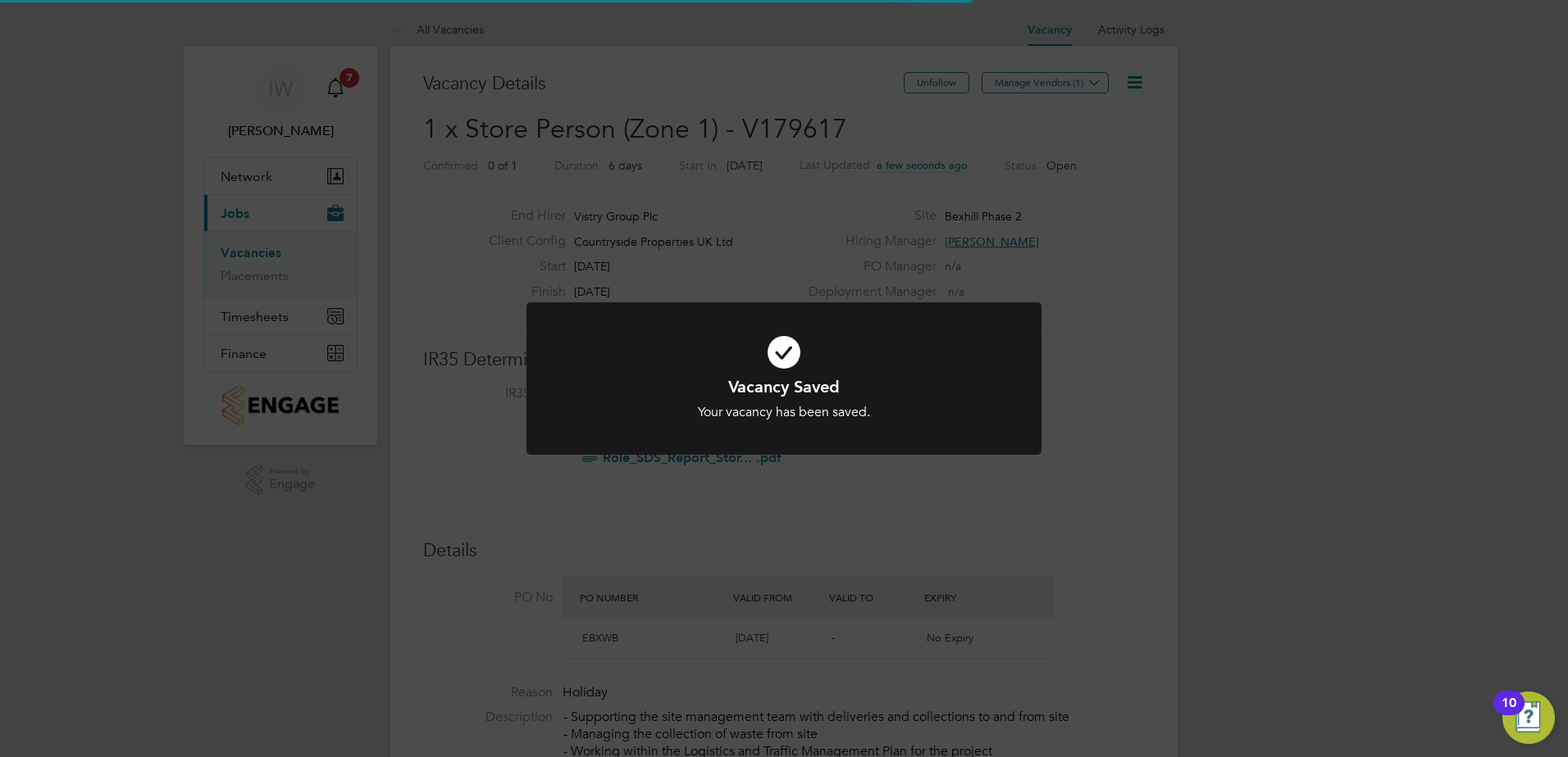
scroll to position [28, 154]
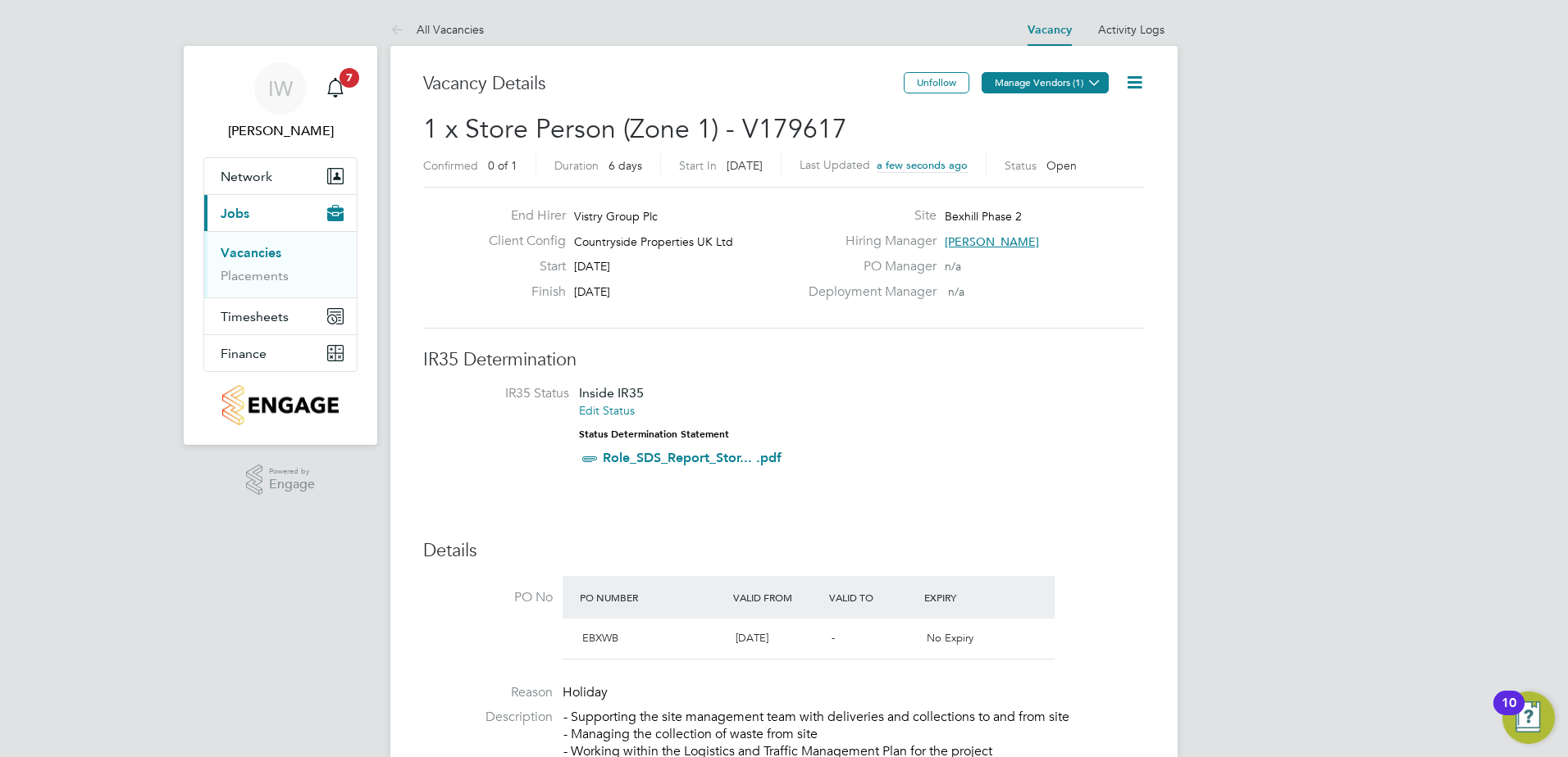
click at [1073, 81] on button "Manage Vendors (1)" at bounding box center [1045, 82] width 127 height 21
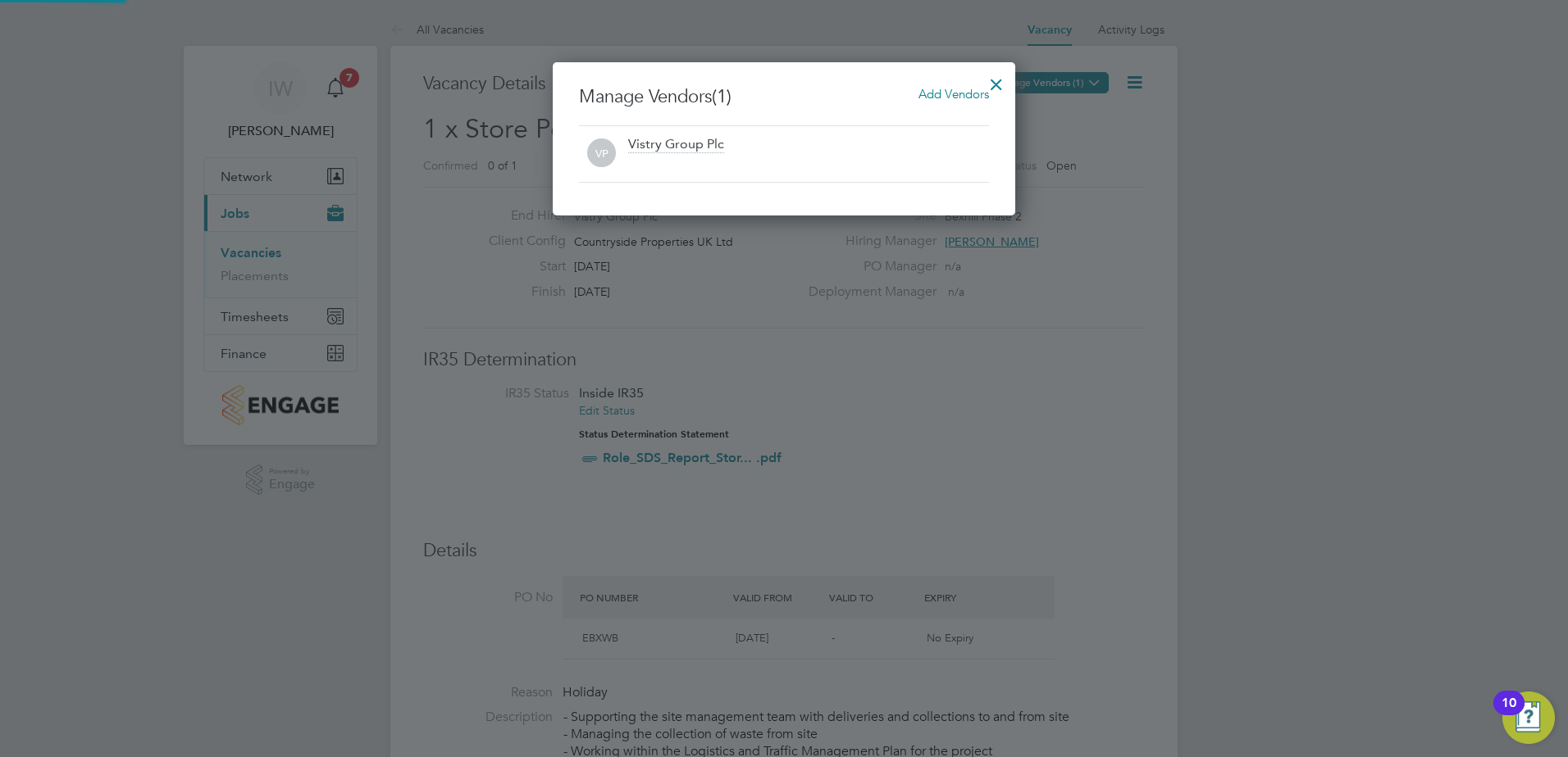
scroll to position [153, 463]
click at [949, 97] on span "Add Vendors" at bounding box center [954, 93] width 70 height 15
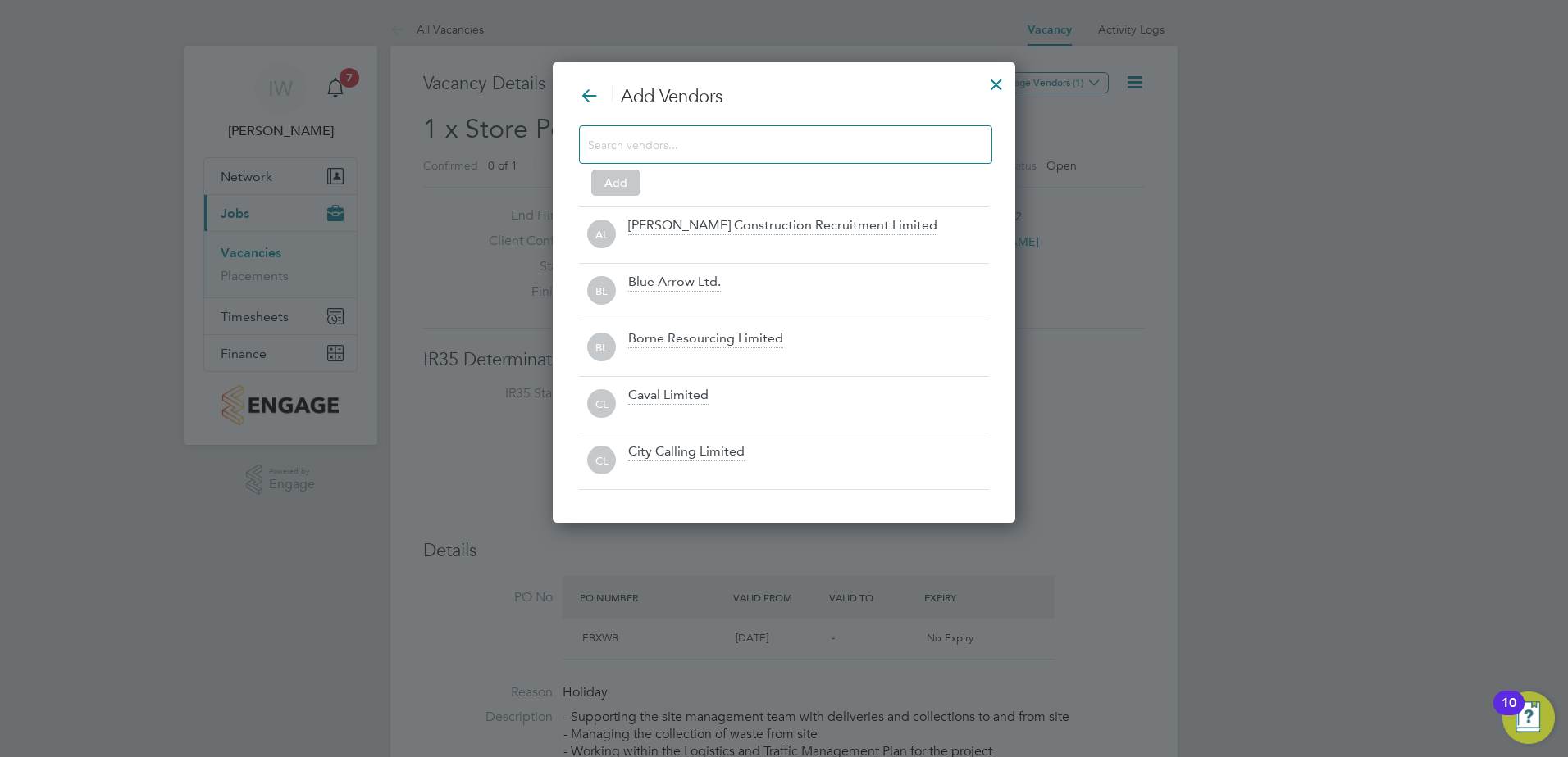
scroll to position [461, 463]
click at [706, 147] on input at bounding box center [772, 144] width 369 height 21
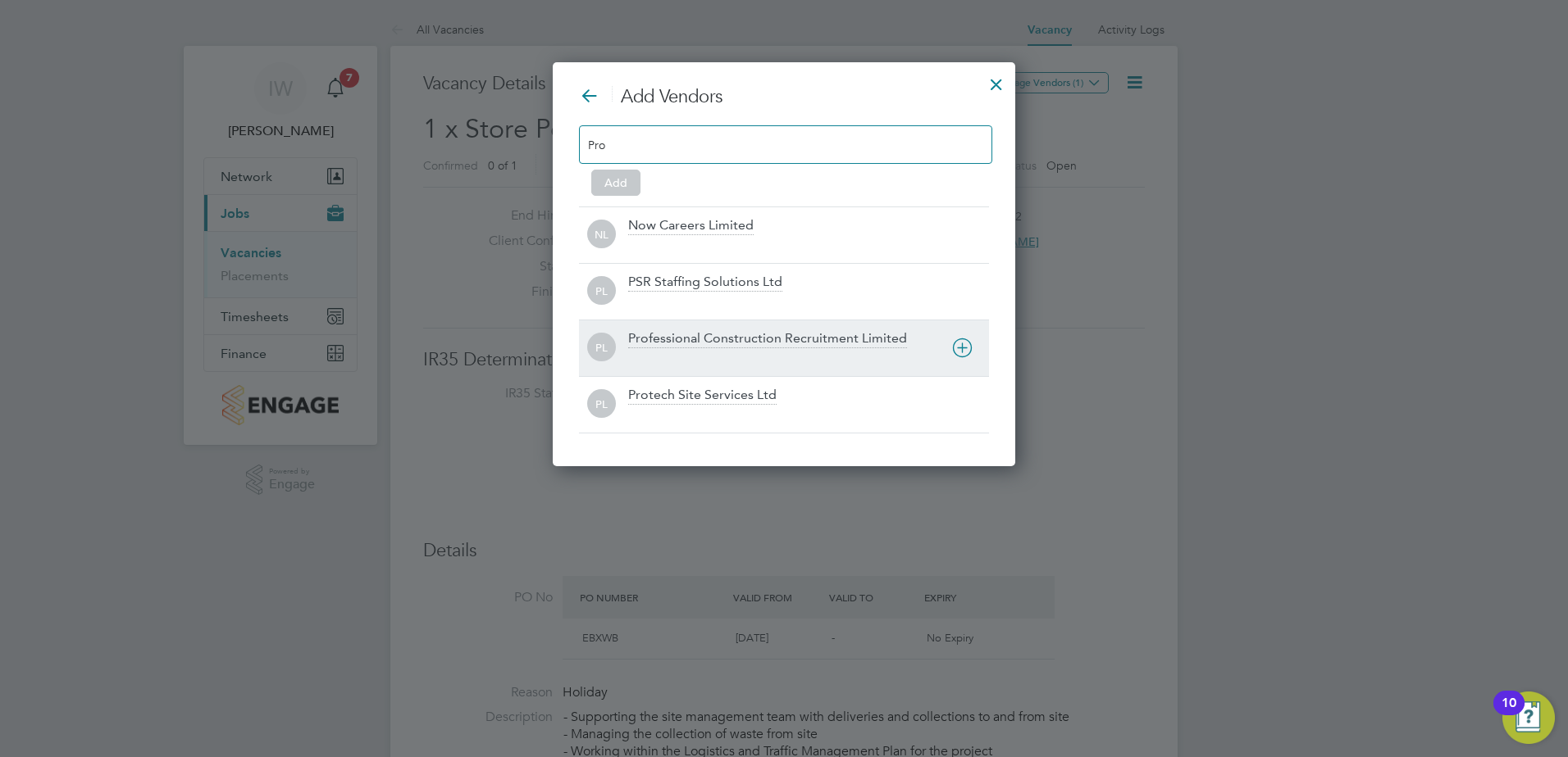
type input "Pro"
click at [726, 345] on div "Professional Construction Recruitment Limited" at bounding box center [767, 339] width 279 height 18
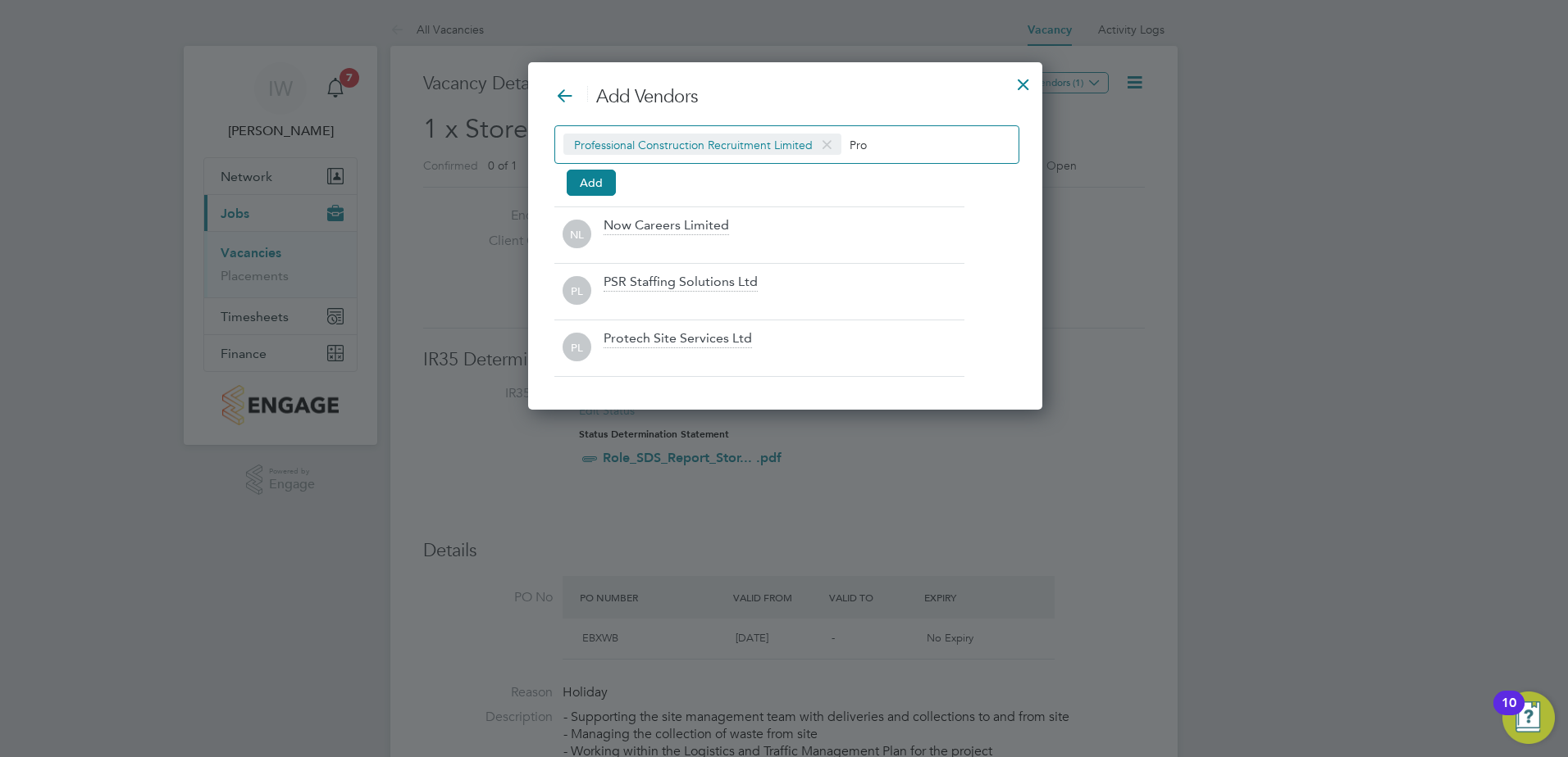
drag, startPoint x: 865, startPoint y: 147, endPoint x: 850, endPoint y: 143, distance: 15.5
click at [850, 143] on input "Pro" at bounding box center [900, 144] width 102 height 21
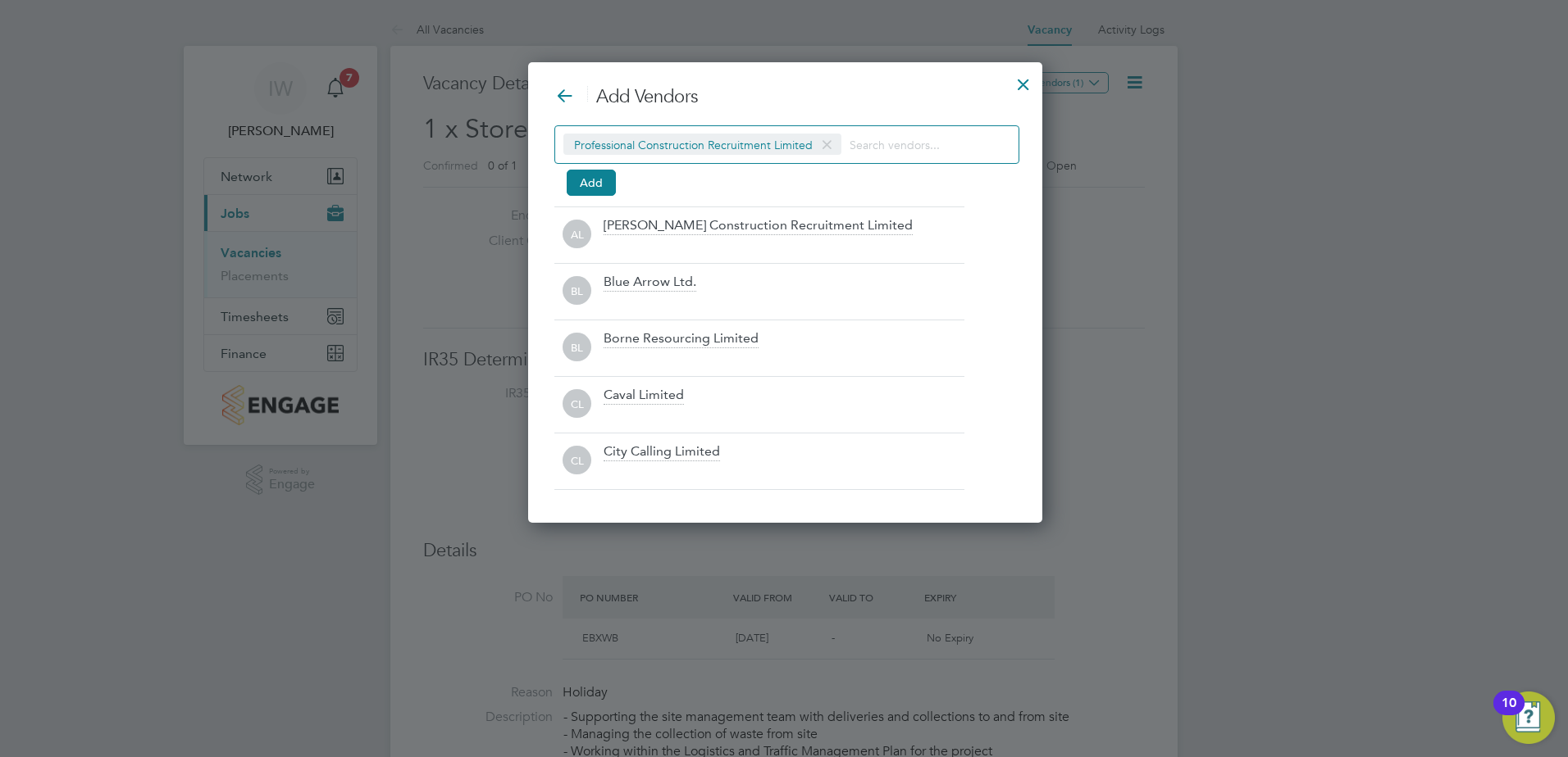
scroll to position [461, 512]
click at [598, 187] on button "Add" at bounding box center [591, 183] width 49 height 27
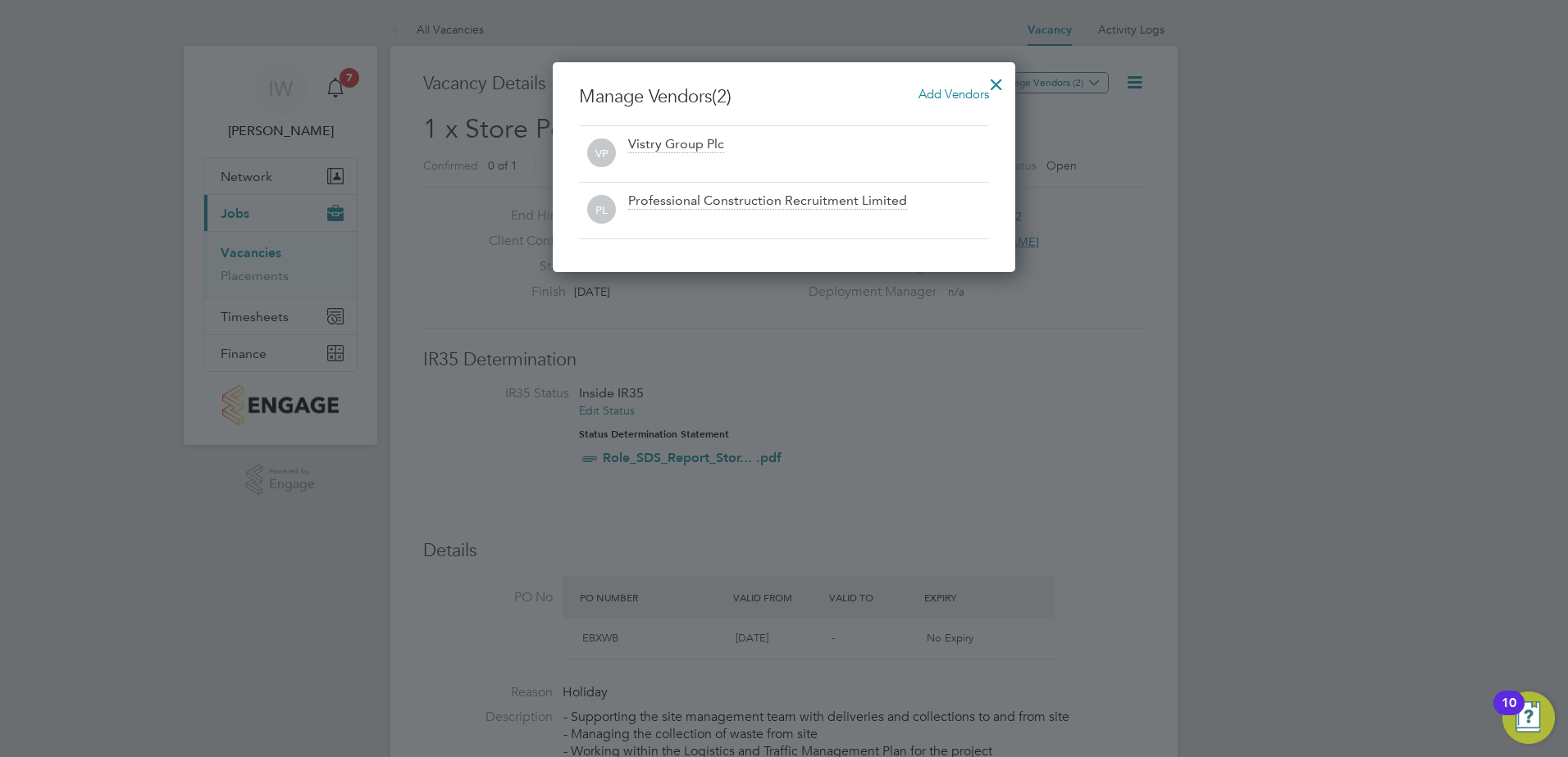
click at [998, 83] on div at bounding box center [996, 80] width 29 height 29
